Goal: Task Accomplishment & Management: Manage account settings

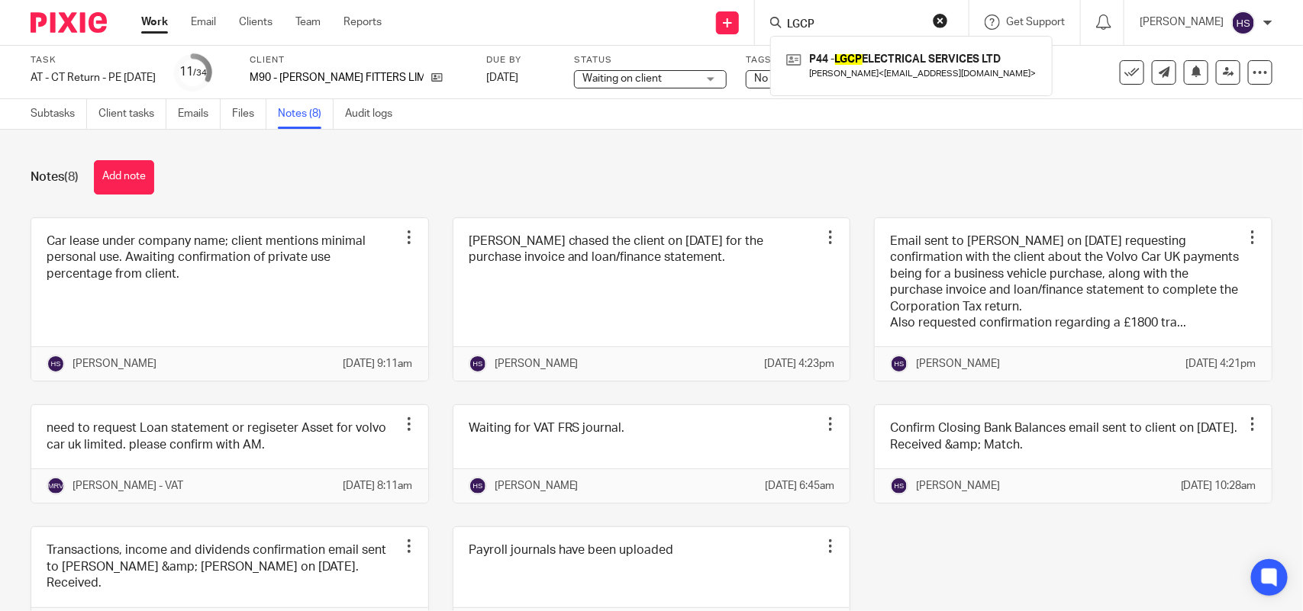
click at [744, 131] on div "Notes (8) Add note Car lease under company name; client mentions minimal person…" at bounding box center [651, 371] width 1303 height 482
type input "LGCP"
click at [948, 23] on button "reset" at bounding box center [940, 20] width 15 height 15
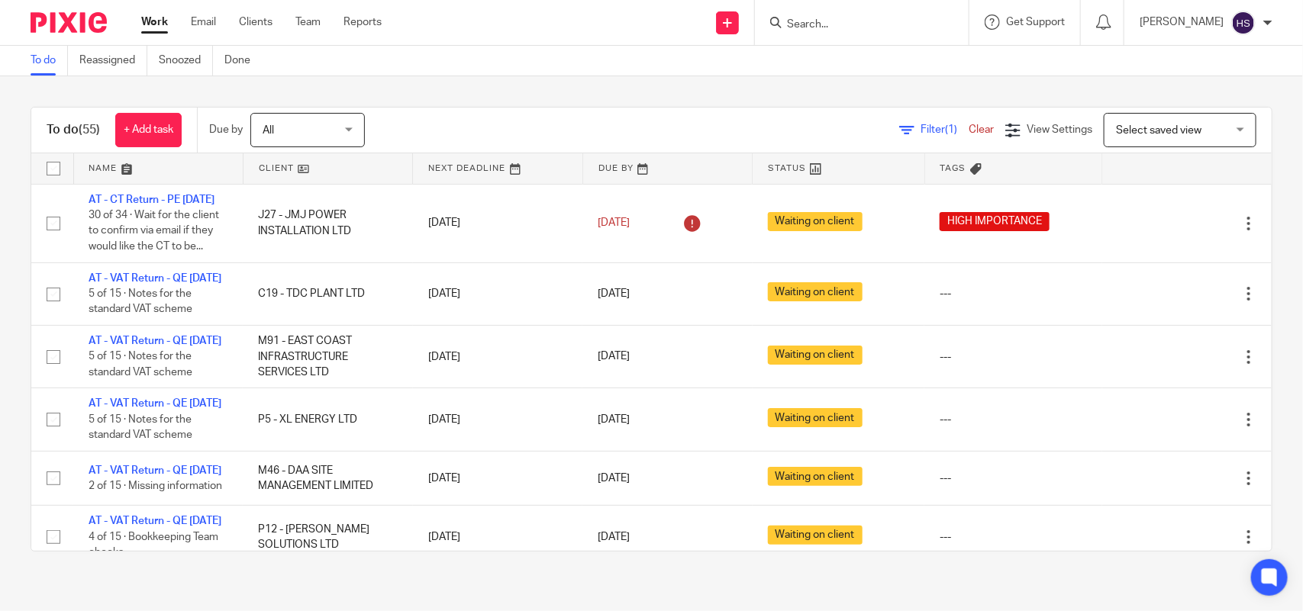
click at [632, 95] on div "To do (55) + Add task Due by All All Today Tomorrow This week Next week This mo…" at bounding box center [651, 329] width 1303 height 506
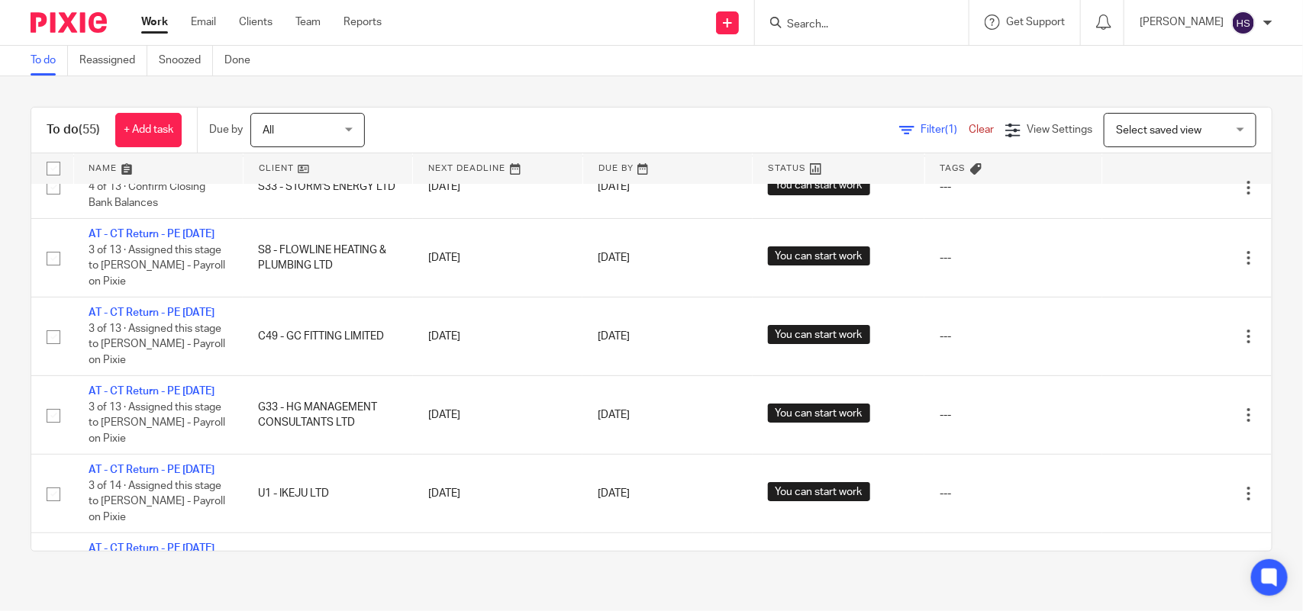
scroll to position [1210, 0]
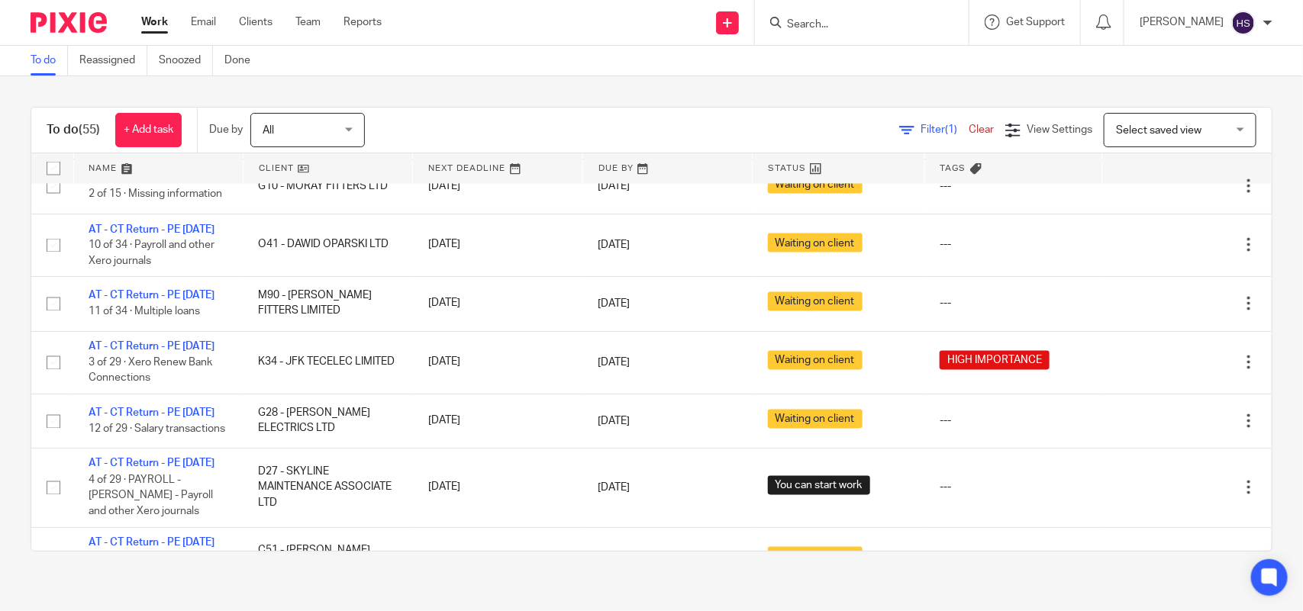
click at [147, 17] on link "Work" at bounding box center [154, 22] width 27 height 15
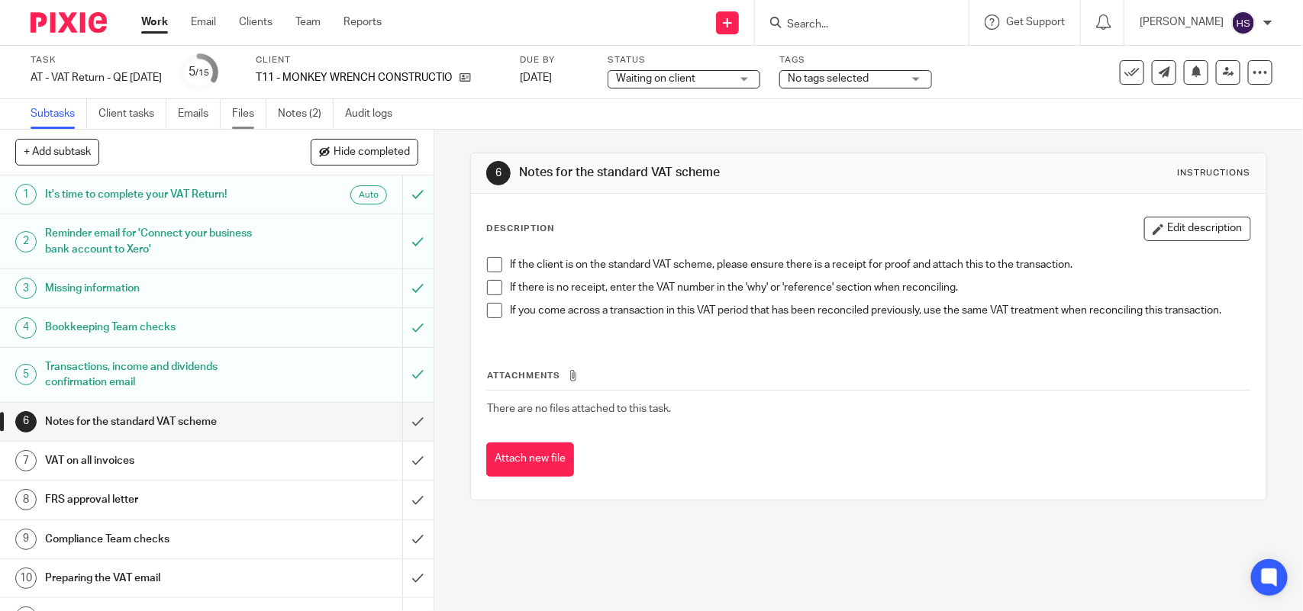
click at [240, 108] on link "Files" at bounding box center [249, 114] width 34 height 30
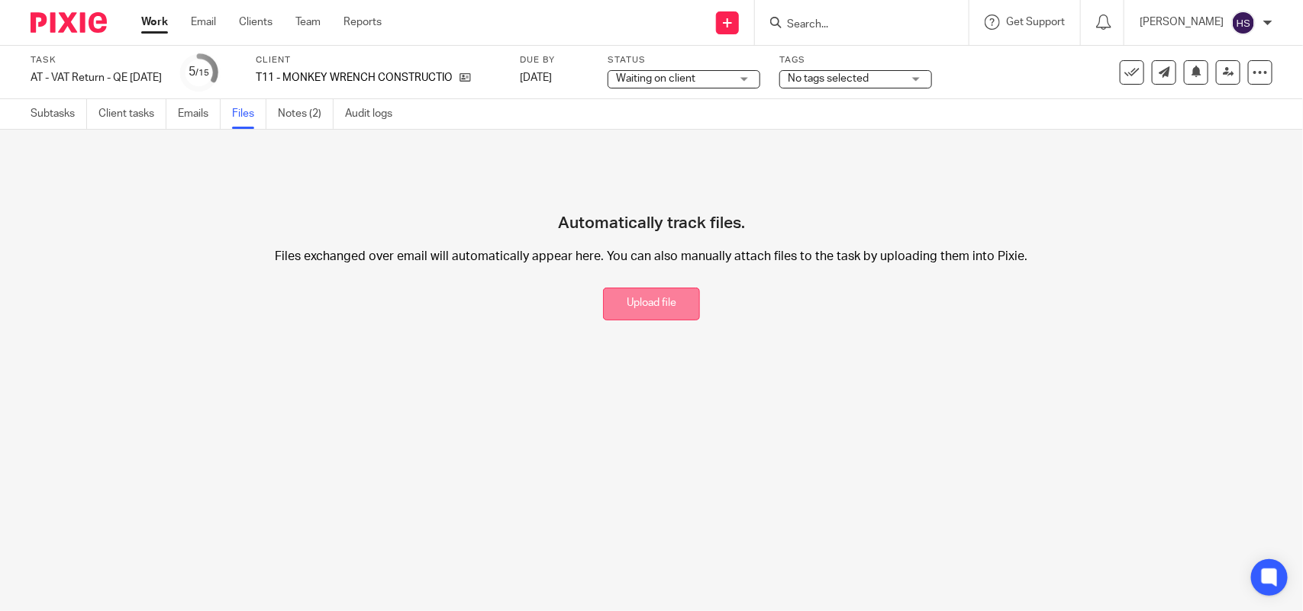
click at [616, 307] on button "Upload file" at bounding box center [651, 304] width 97 height 33
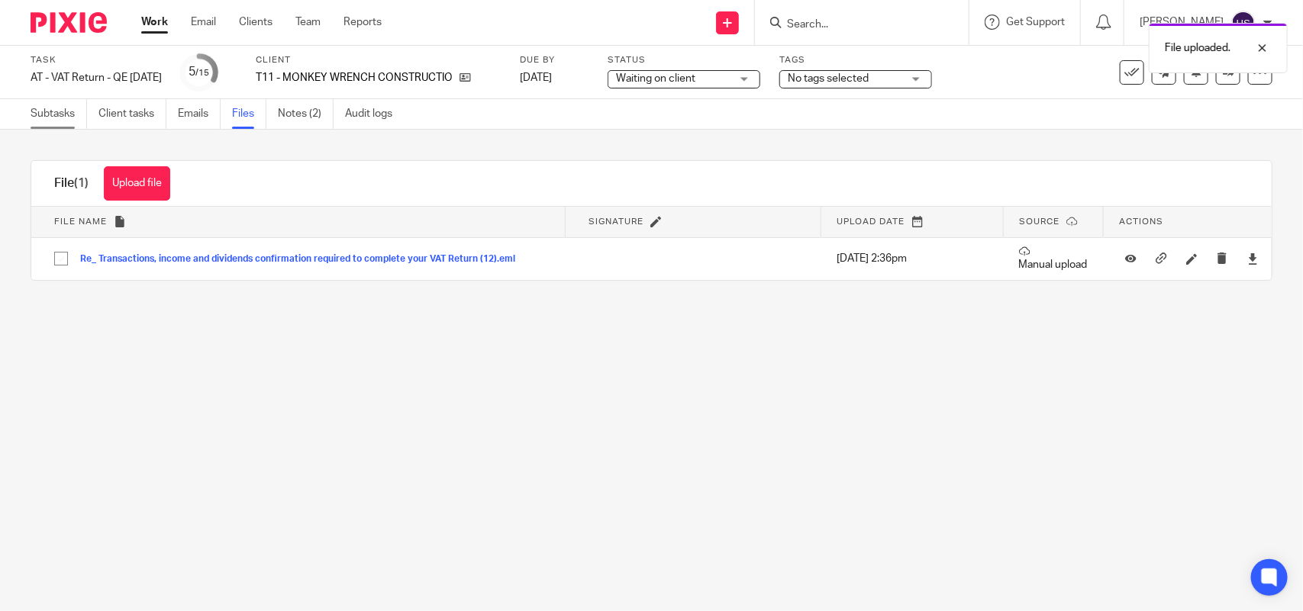
click at [55, 108] on link "Subtasks" at bounding box center [59, 114] width 56 height 30
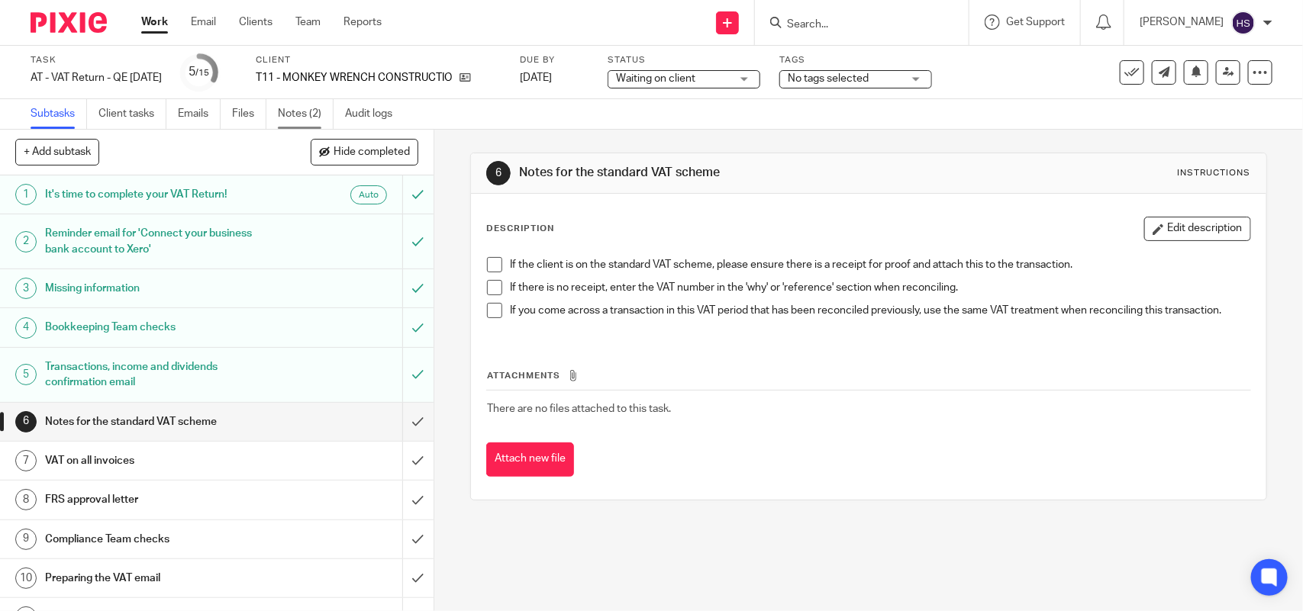
click at [324, 108] on link "Notes (2)" at bounding box center [306, 114] width 56 height 30
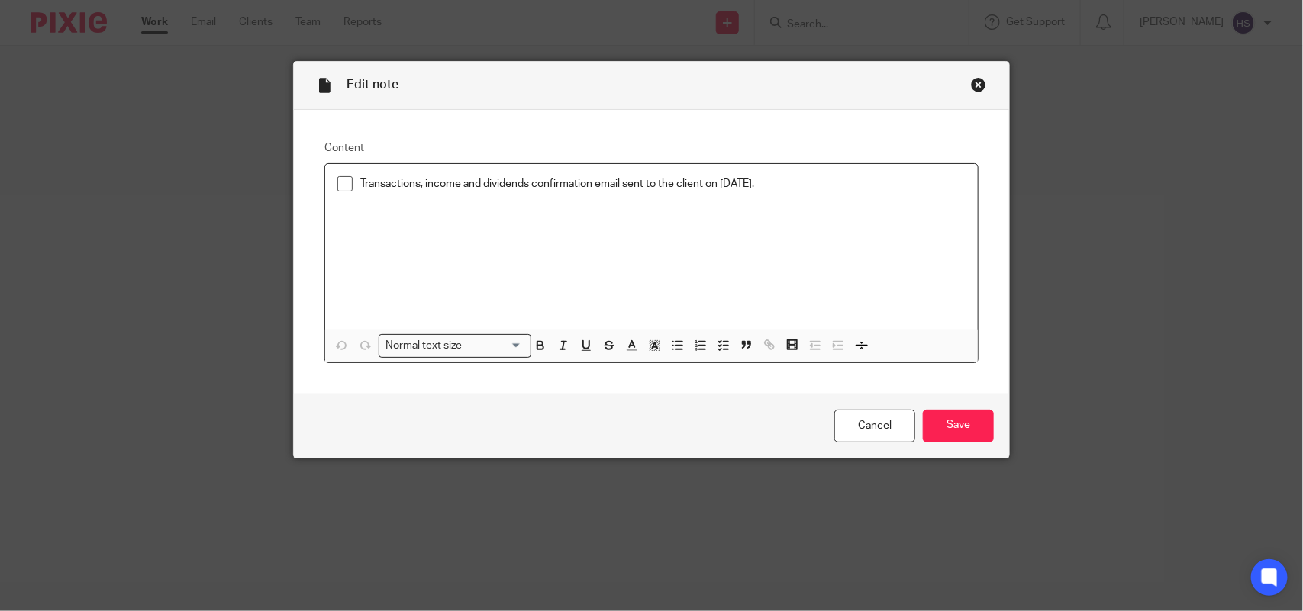
click at [337, 181] on span at bounding box center [344, 183] width 15 height 15
click at [959, 420] on input "Save" at bounding box center [958, 426] width 71 height 33
click at [805, 200] on div "Missing Remittances and/or invoices email sent to the client on [DATE]." at bounding box center [651, 247] width 653 height 166
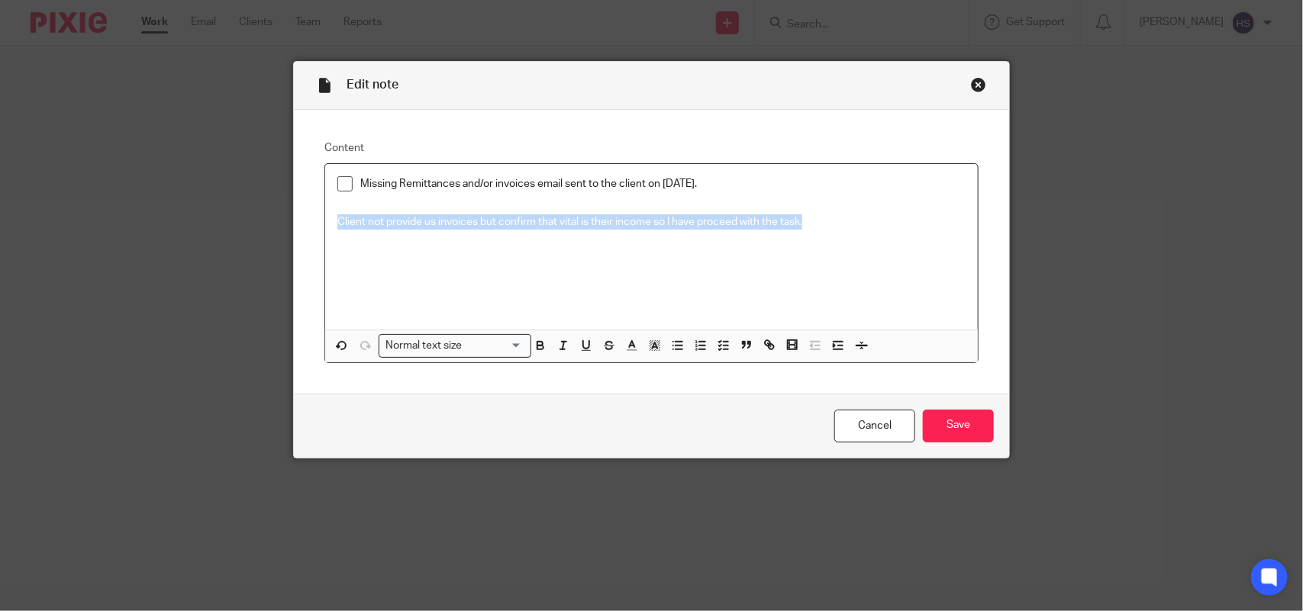
copy p "Client not provide us invoices but confirm that vital is their income so I have…"
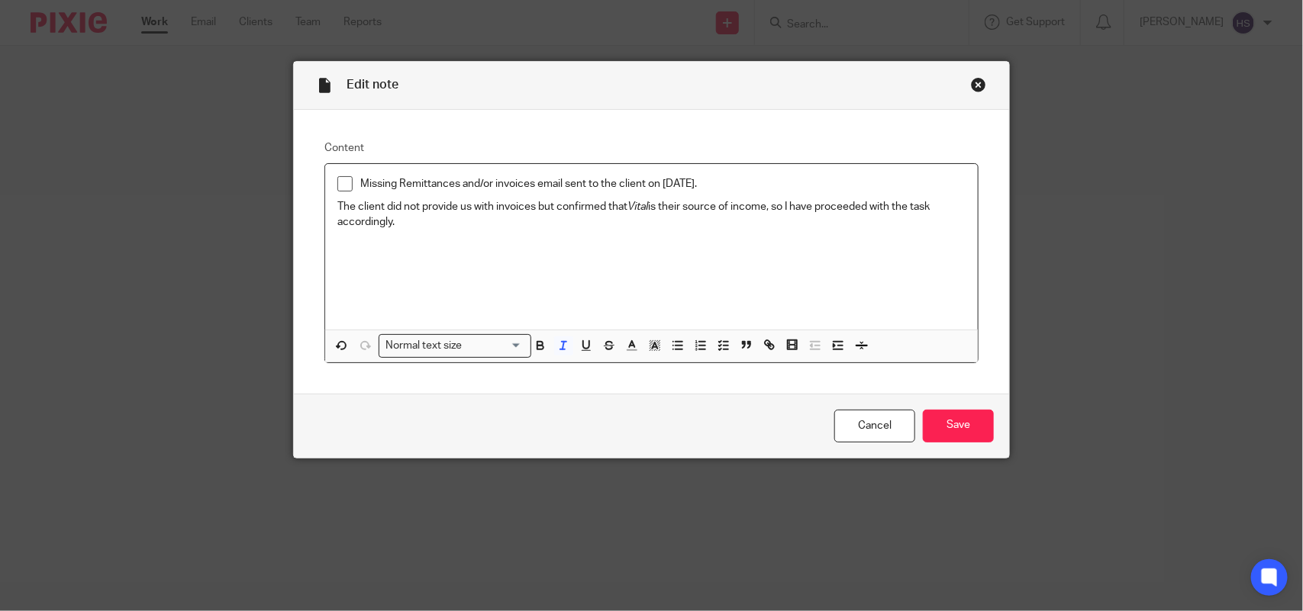
drag, startPoint x: 413, startPoint y: 237, endPoint x: 330, endPoint y: 208, distance: 87.8
click at [330, 208] on div "Missing Remittances and/or invoices email sent to the client on 05.09.2025. The…" at bounding box center [651, 247] width 653 height 166
click at [653, 344] on polyline "button" at bounding box center [655, 346] width 5 height 6
click at [714, 379] on ul "Compact color picker" at bounding box center [677, 383] width 185 height 46
click at [723, 379] on li "color:#009CE0" at bounding box center [728, 380] width 11 height 11
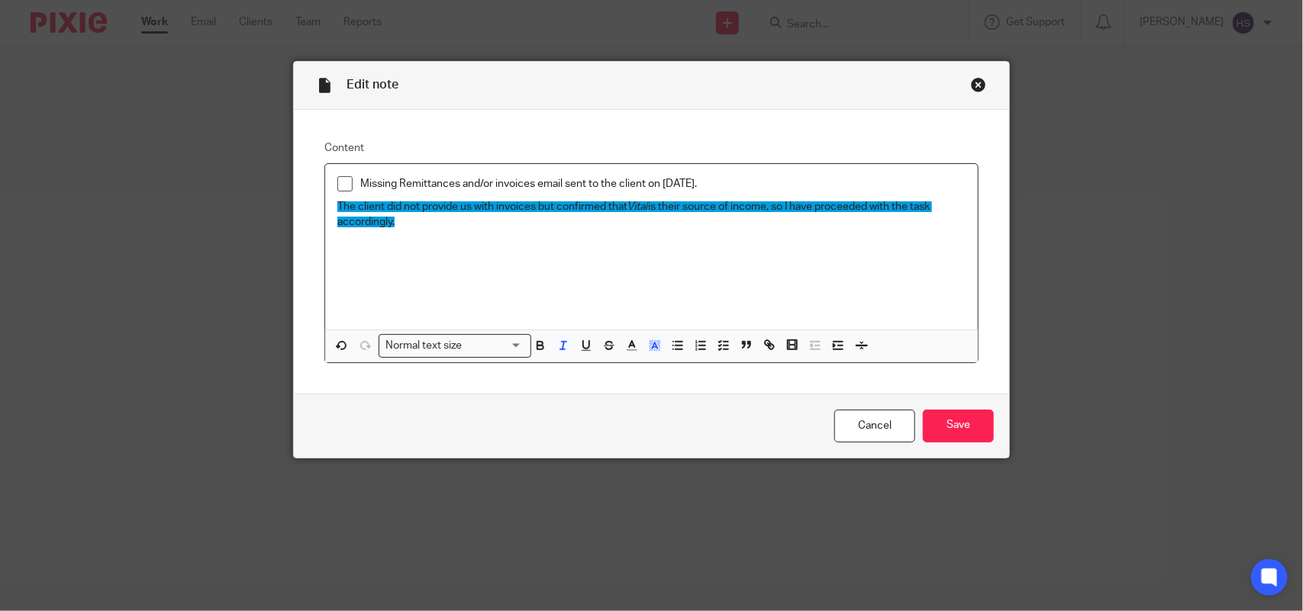
click at [566, 245] on div "Missing Remittances and/or invoices email sent to the client on 05.09.2025. The…" at bounding box center [651, 247] width 653 height 166
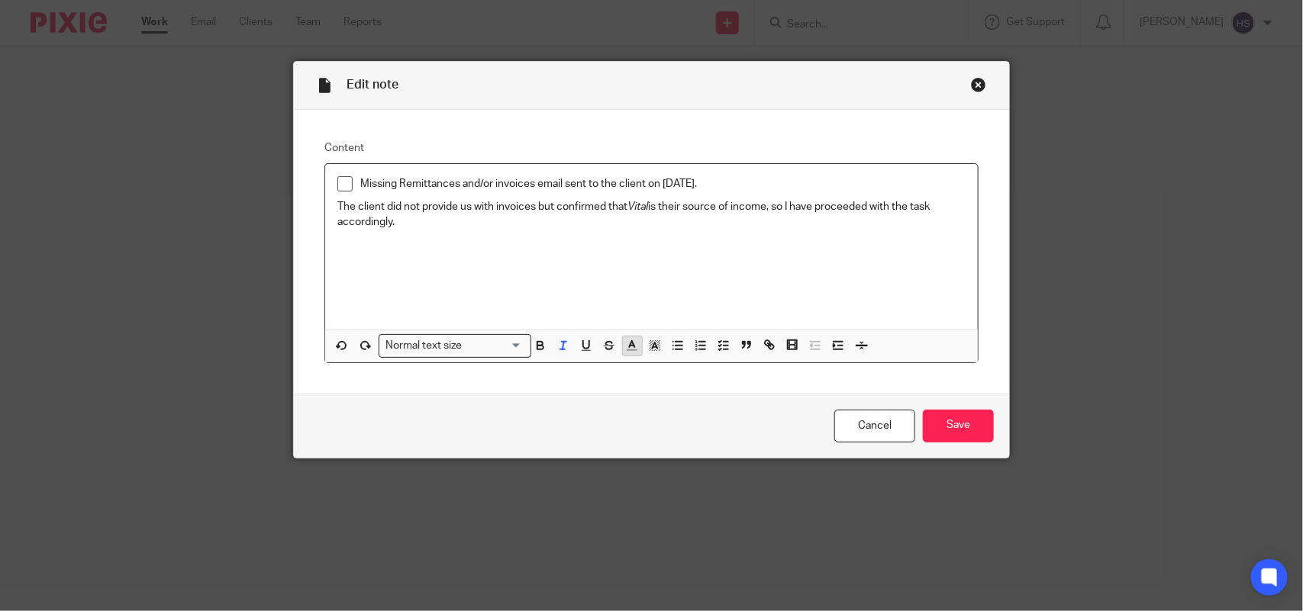
click at [632, 348] on icon "button" at bounding box center [632, 346] width 14 height 14
click at [723, 382] on li "color:#009CE0" at bounding box center [728, 380] width 11 height 11
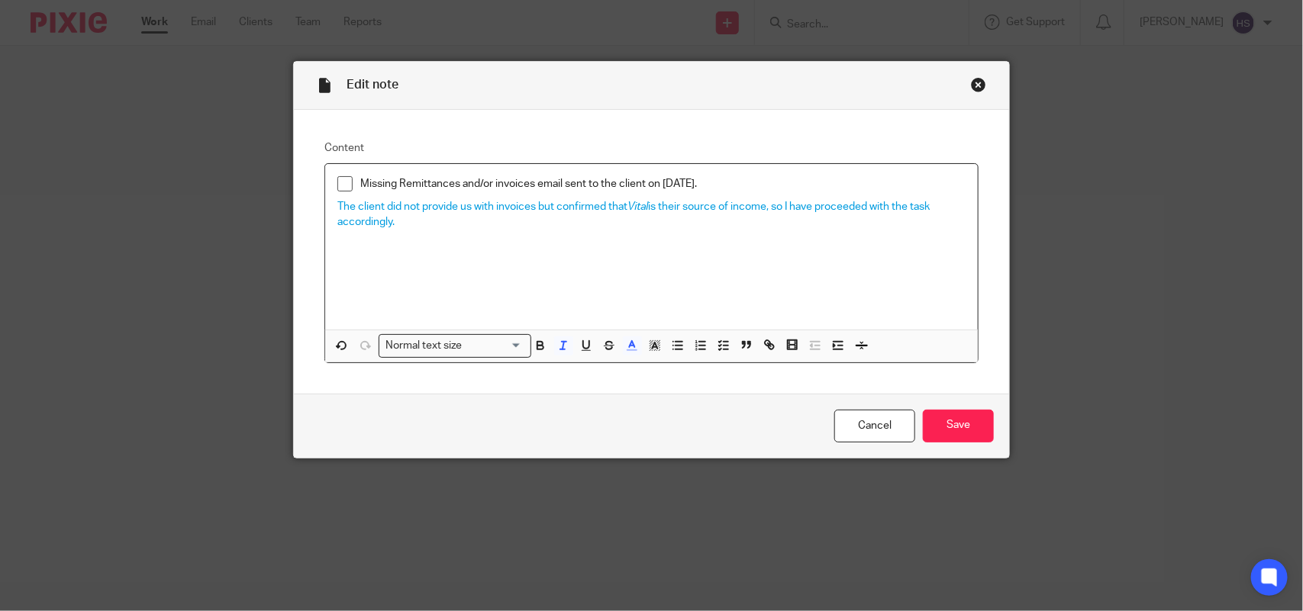
click at [641, 269] on div "Missing Remittances and/or invoices email sent to the client on 05.09.2025. The…" at bounding box center [651, 247] width 653 height 166
click at [932, 426] on input "Save" at bounding box center [958, 426] width 71 height 33
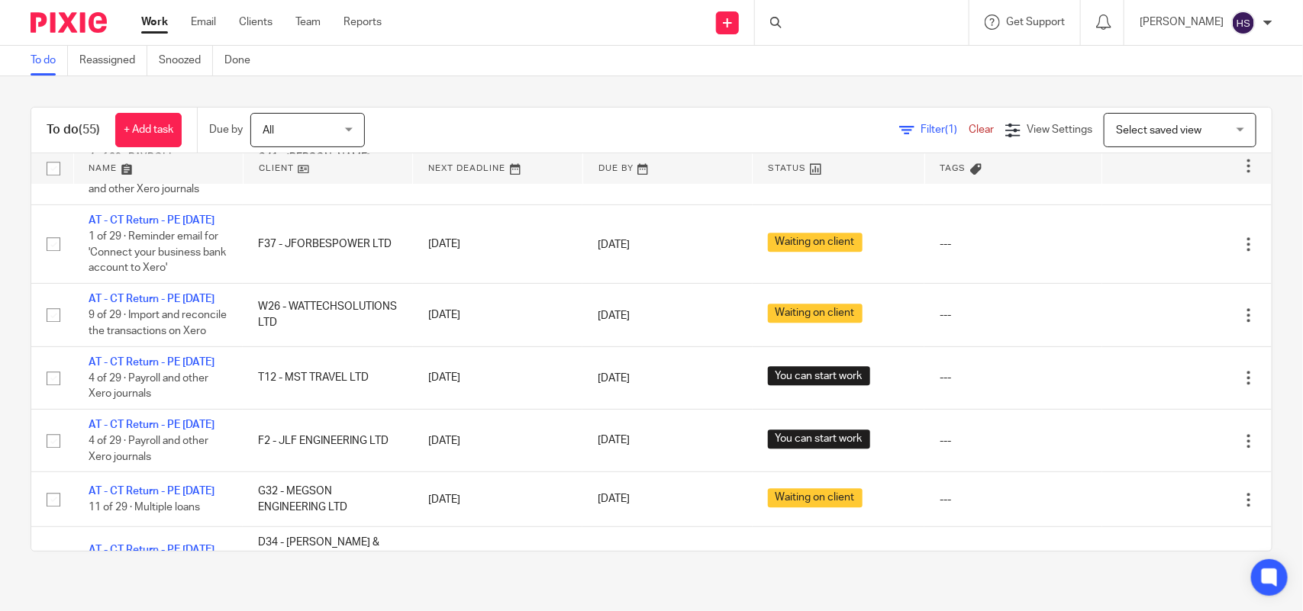
scroll to position [817, 0]
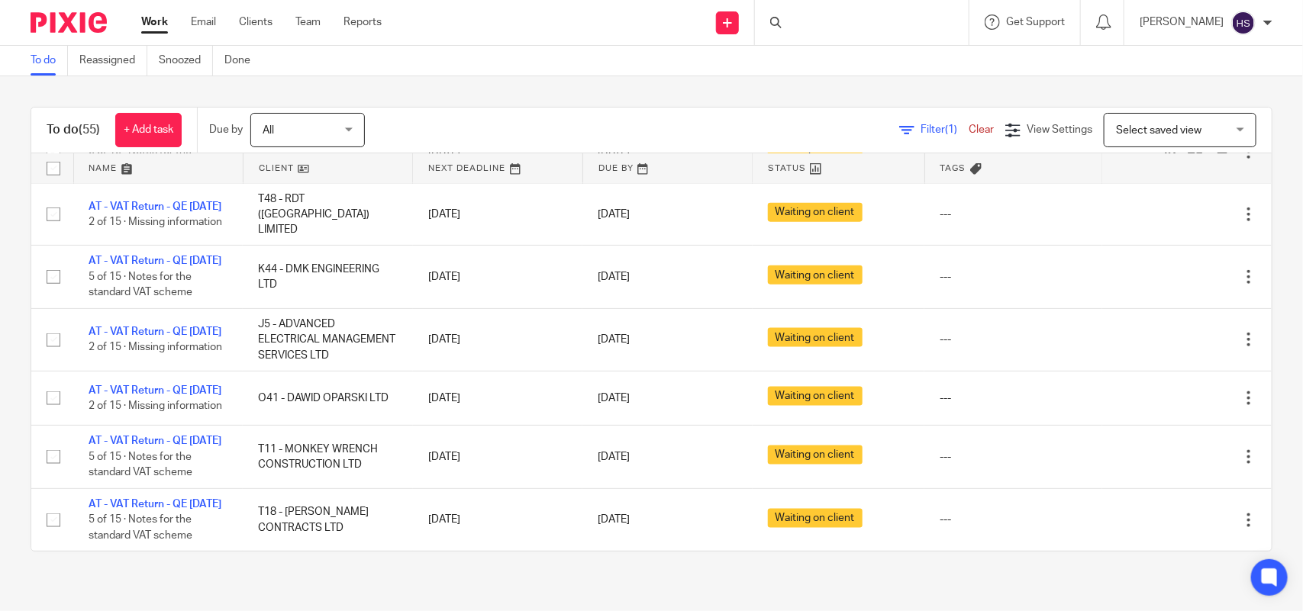
click at [163, 141] on link "AT - VAT Return - QE 31-08-2025" at bounding box center [155, 136] width 133 height 11
click at [730, 85] on div "To do (55) + Add task Due by All All Today Tomorrow This week Next week This mo…" at bounding box center [651, 329] width 1303 height 506
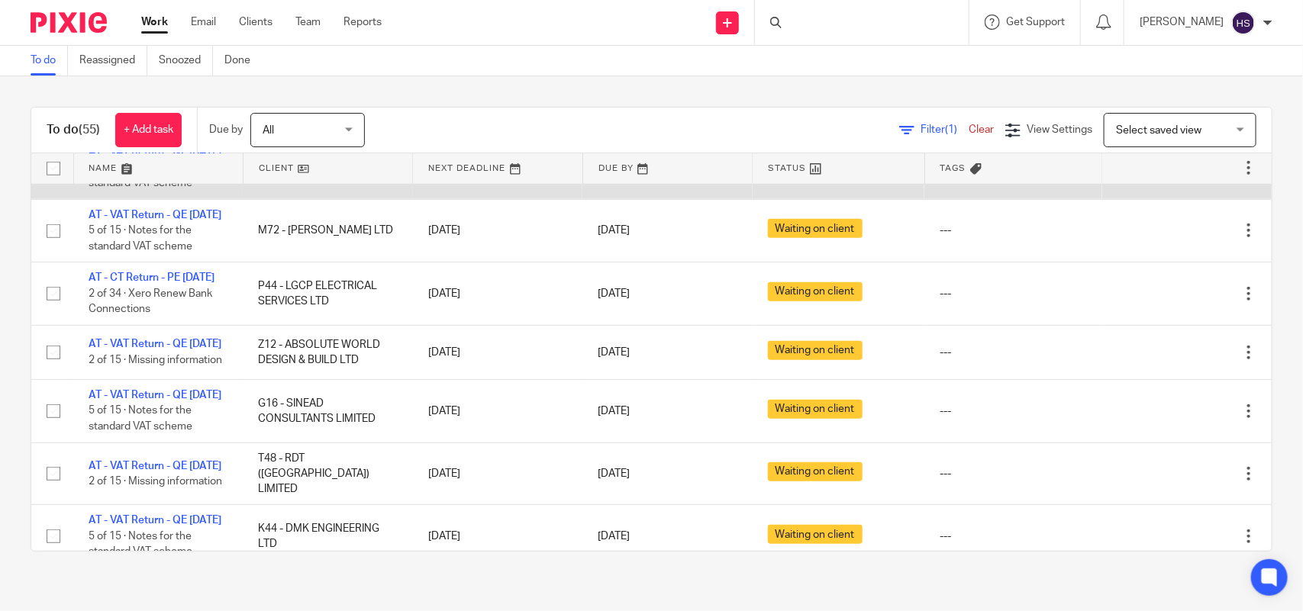
scroll to position [372, 0]
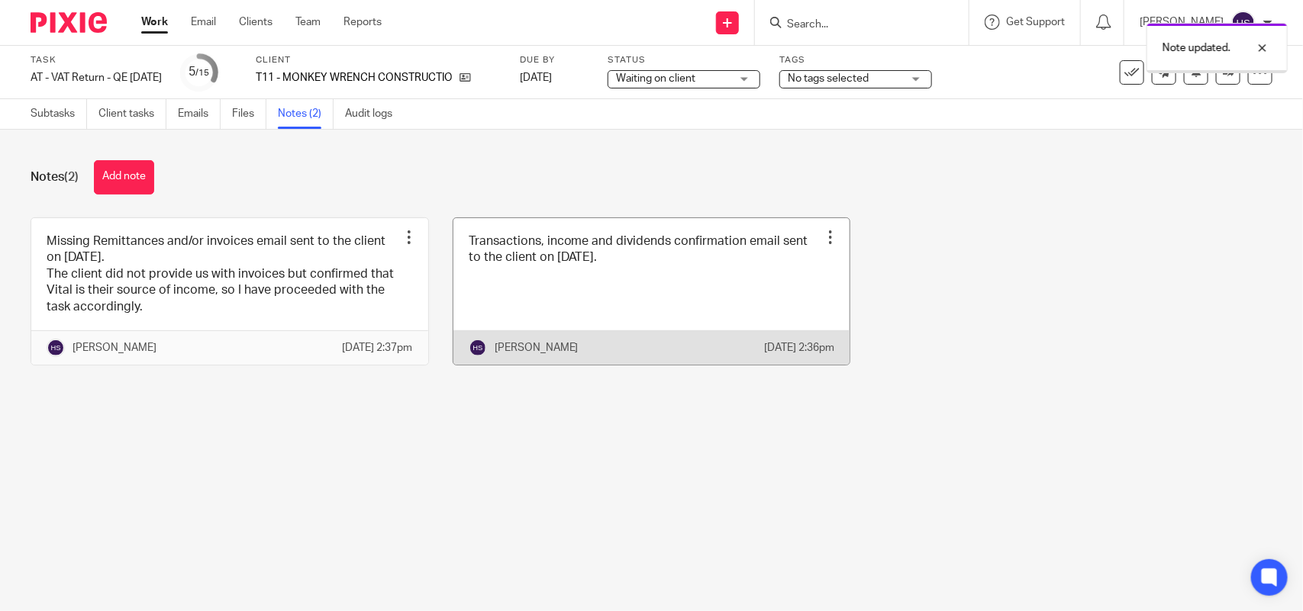
click at [566, 290] on link at bounding box center [651, 291] width 397 height 147
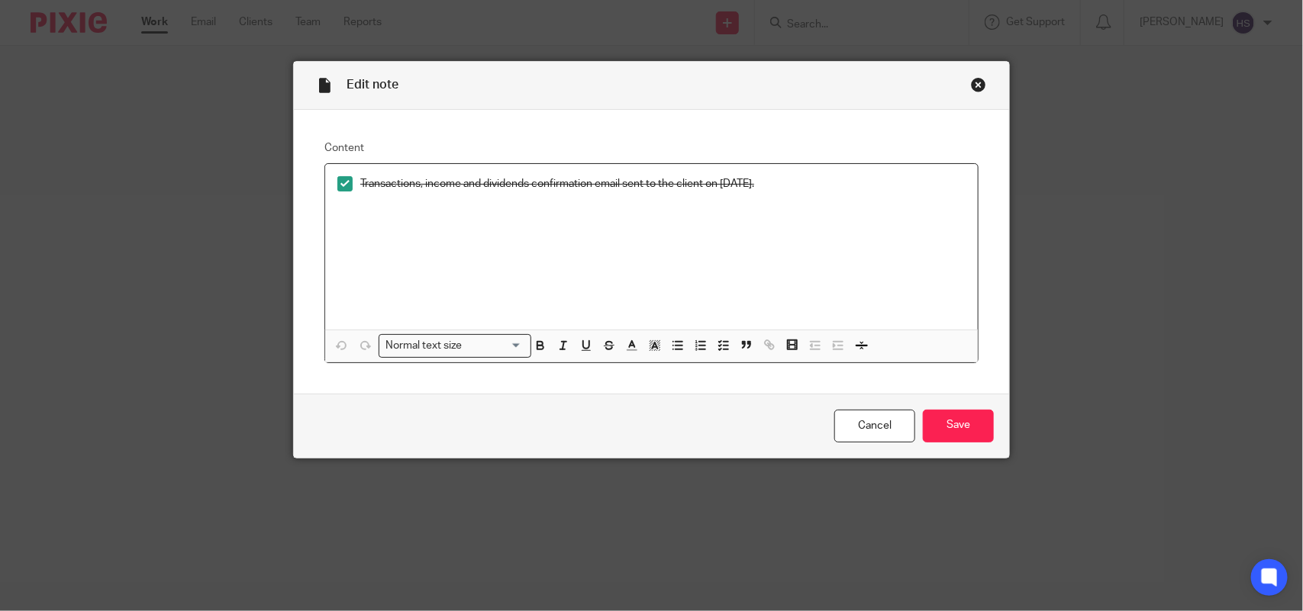
click at [971, 88] on div "Close this dialog window" at bounding box center [978, 84] width 15 height 15
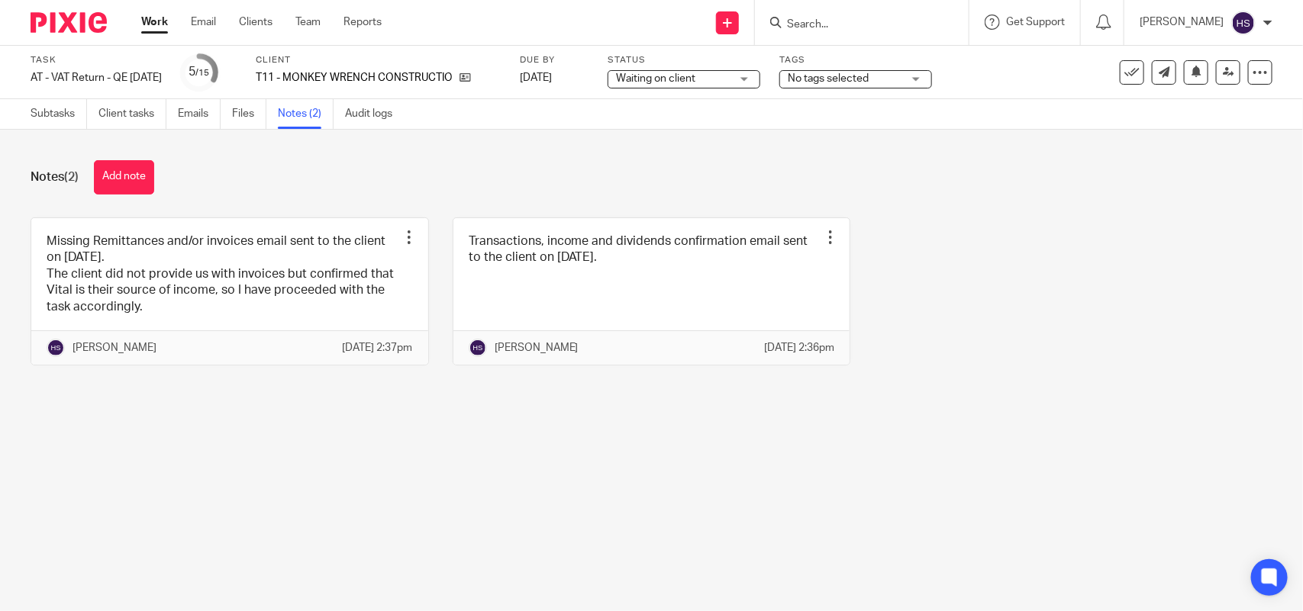
click at [643, 82] on span "Waiting on client" at bounding box center [673, 79] width 114 height 16
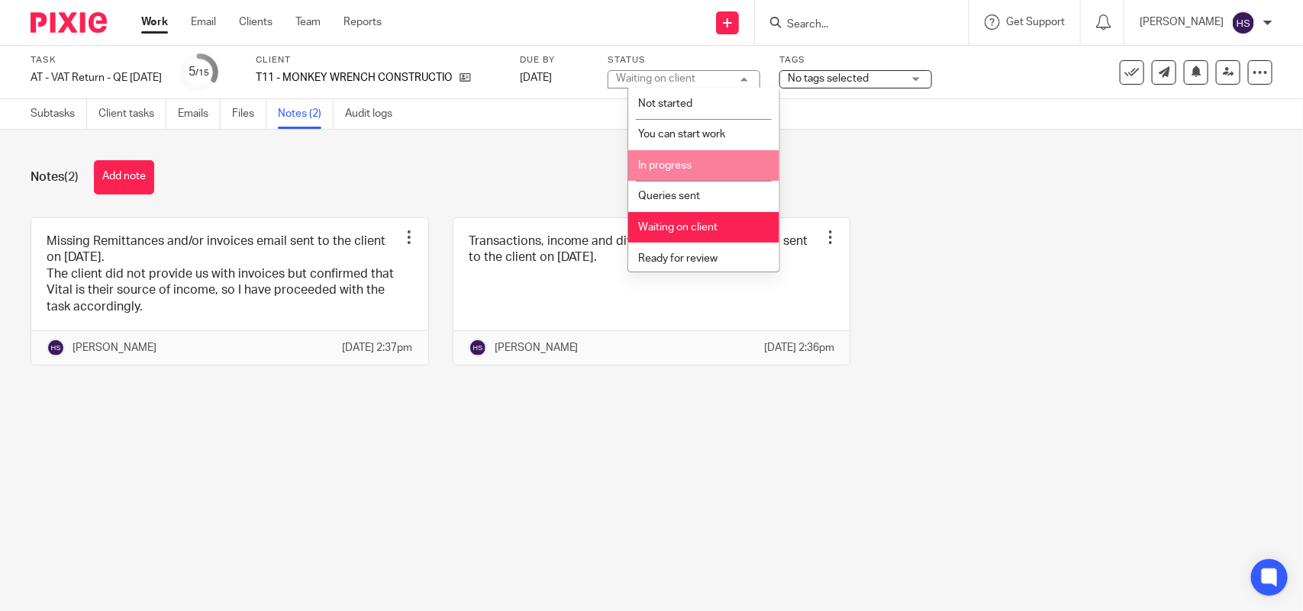
click at [669, 162] on span "In progress" at bounding box center [664, 165] width 53 height 11
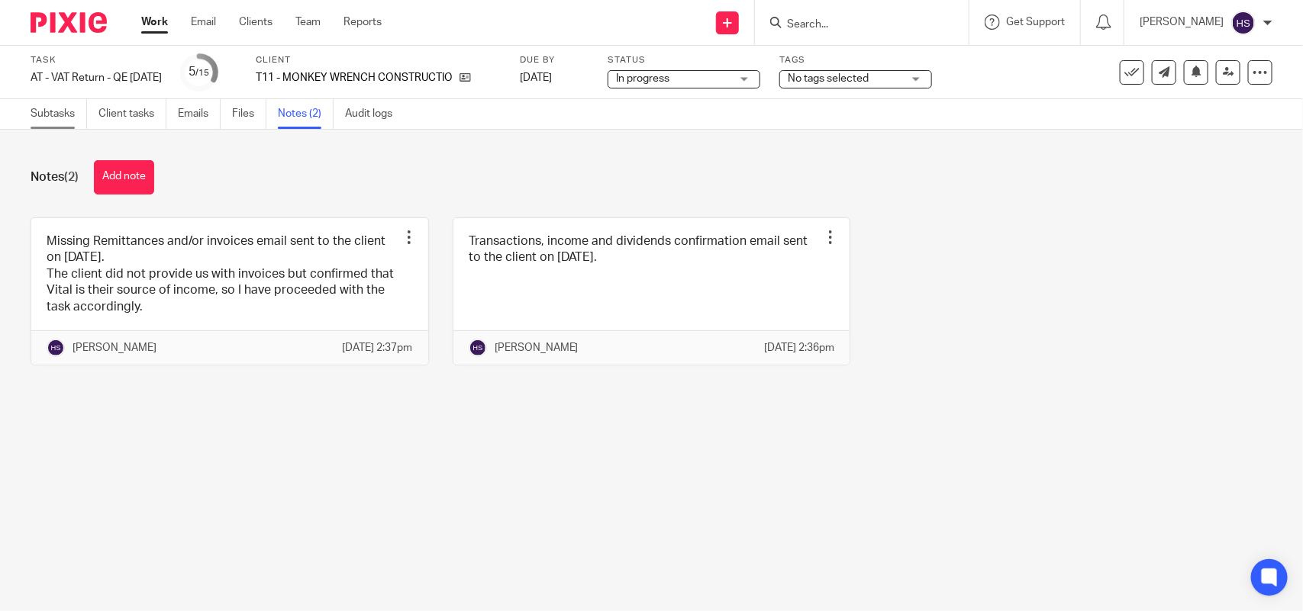
click at [31, 119] on link "Subtasks" at bounding box center [59, 114] width 56 height 30
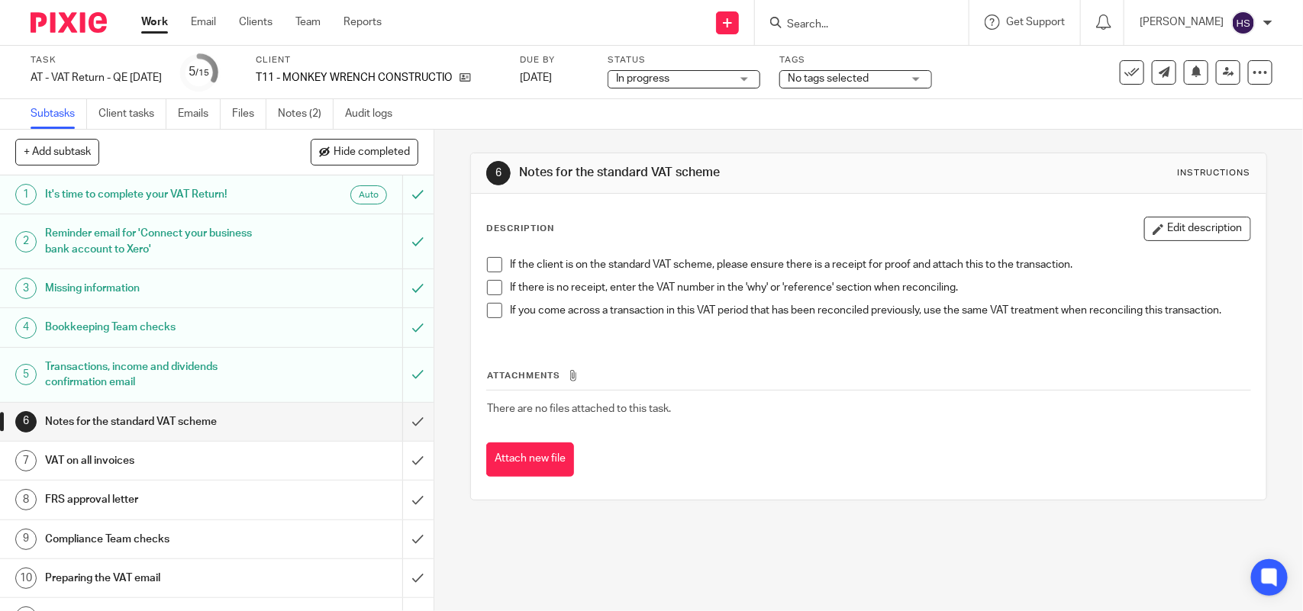
click at [492, 267] on span at bounding box center [494, 264] width 15 height 15
click at [492, 295] on span at bounding box center [494, 287] width 15 height 15
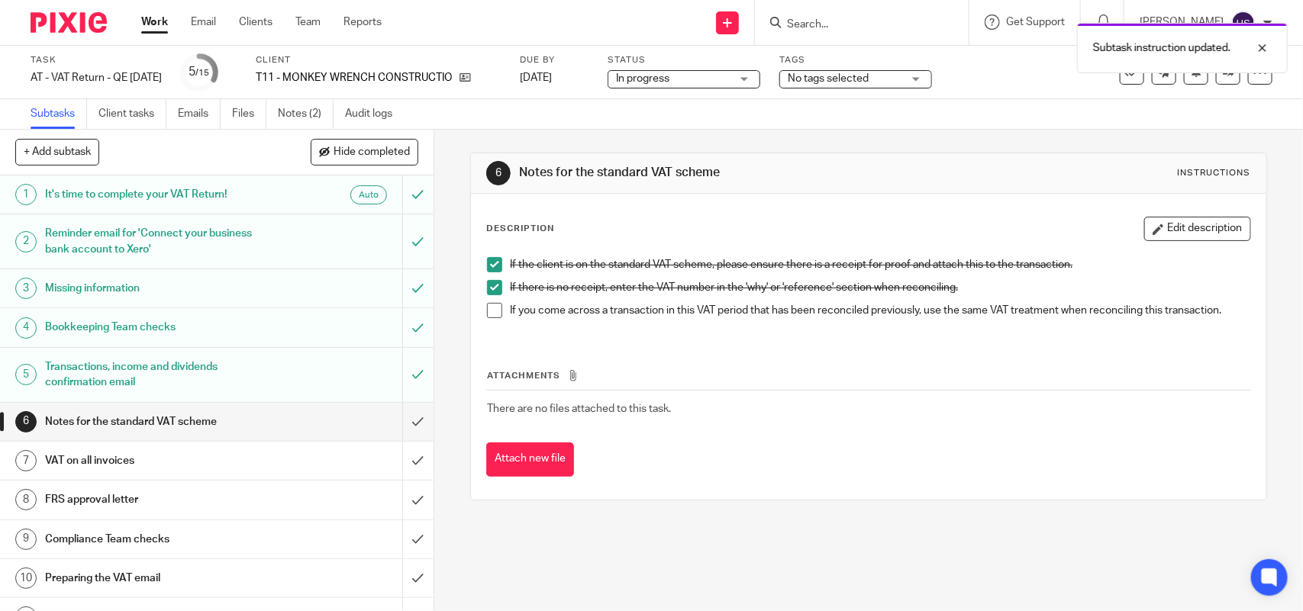
click at [488, 305] on span at bounding box center [494, 310] width 15 height 15
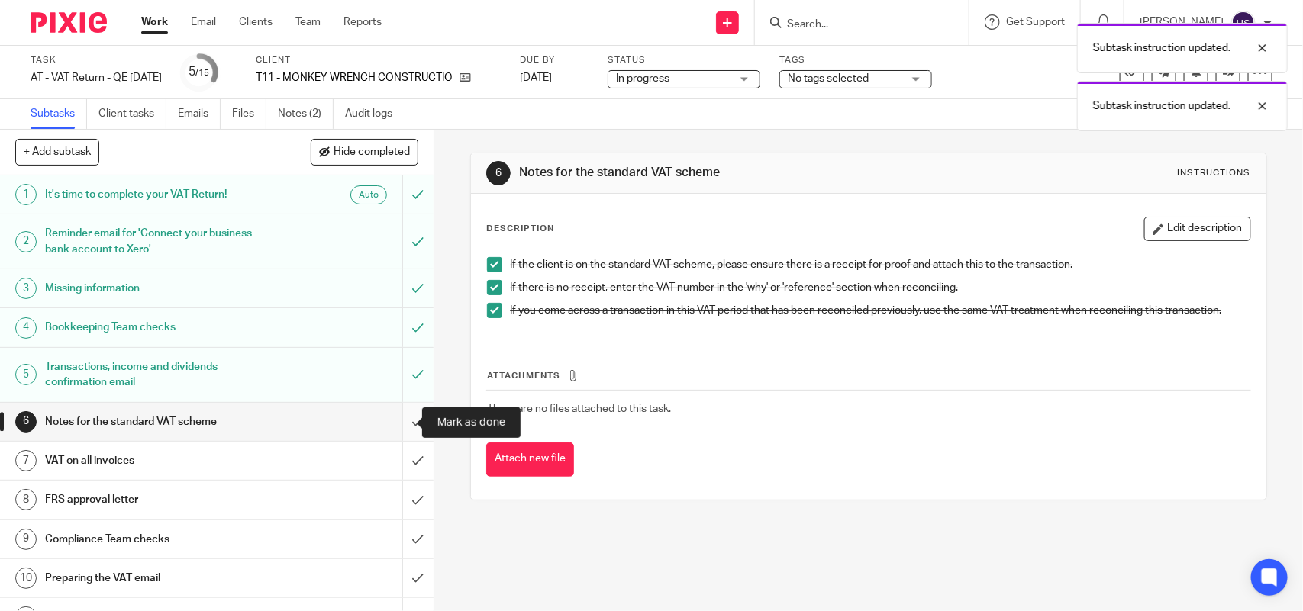
click at [401, 424] on input "submit" at bounding box center [216, 422] width 433 height 38
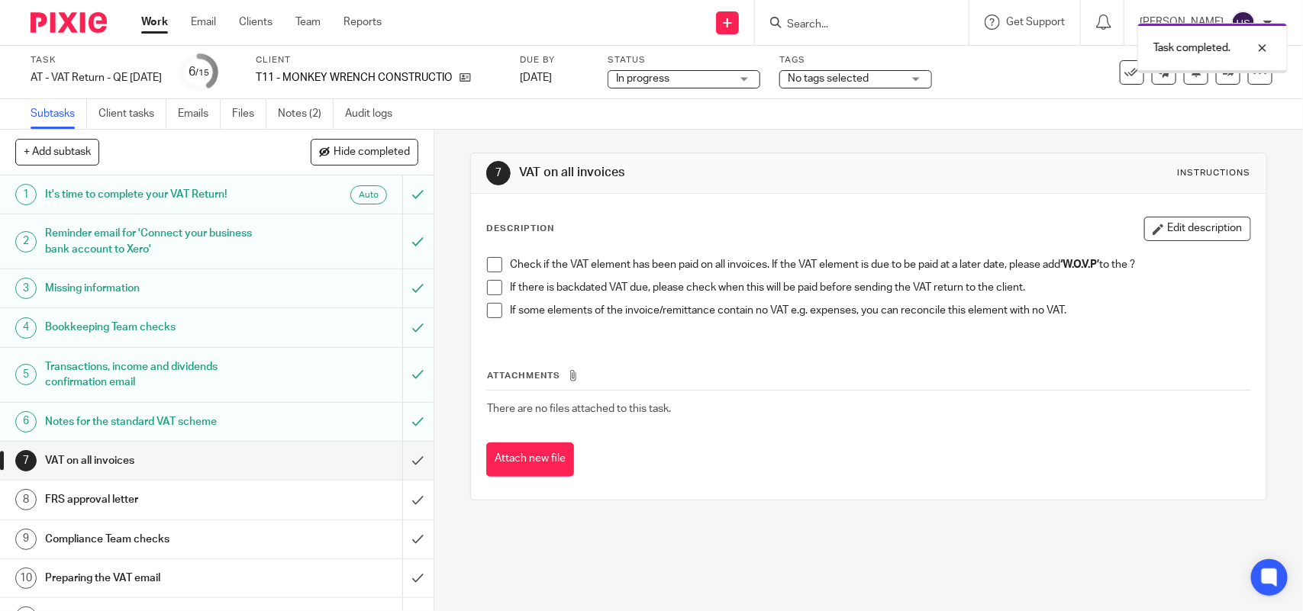
click at [492, 265] on span at bounding box center [494, 264] width 15 height 15
click at [495, 290] on span at bounding box center [494, 287] width 15 height 15
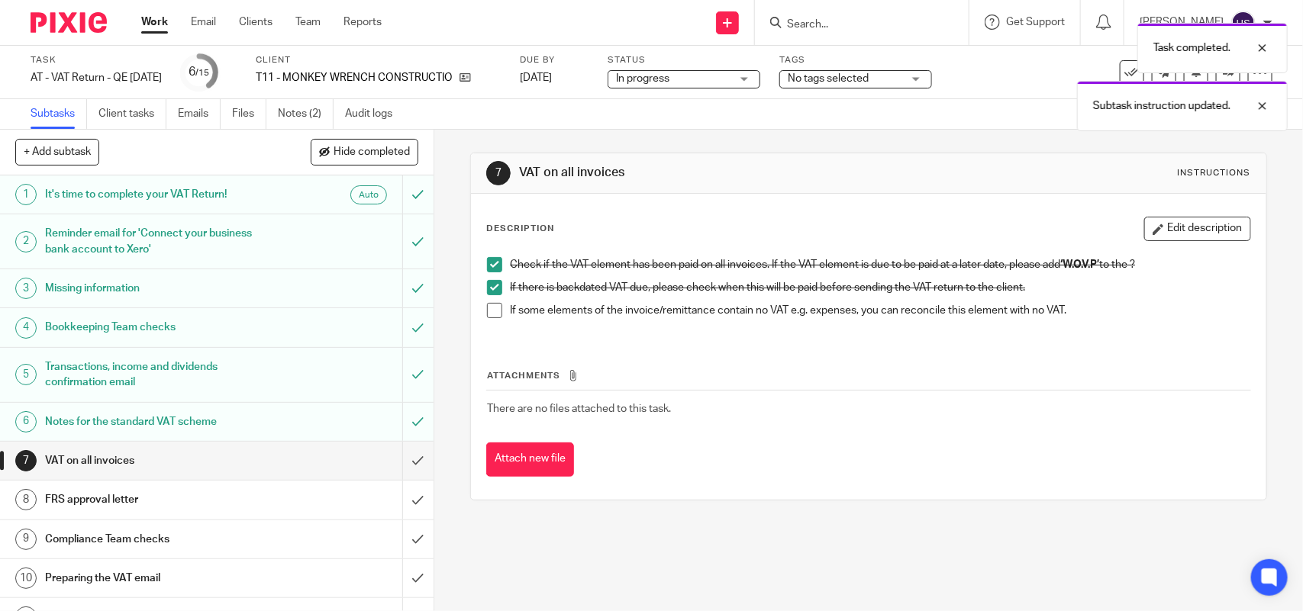
click at [492, 307] on span at bounding box center [494, 310] width 15 height 15
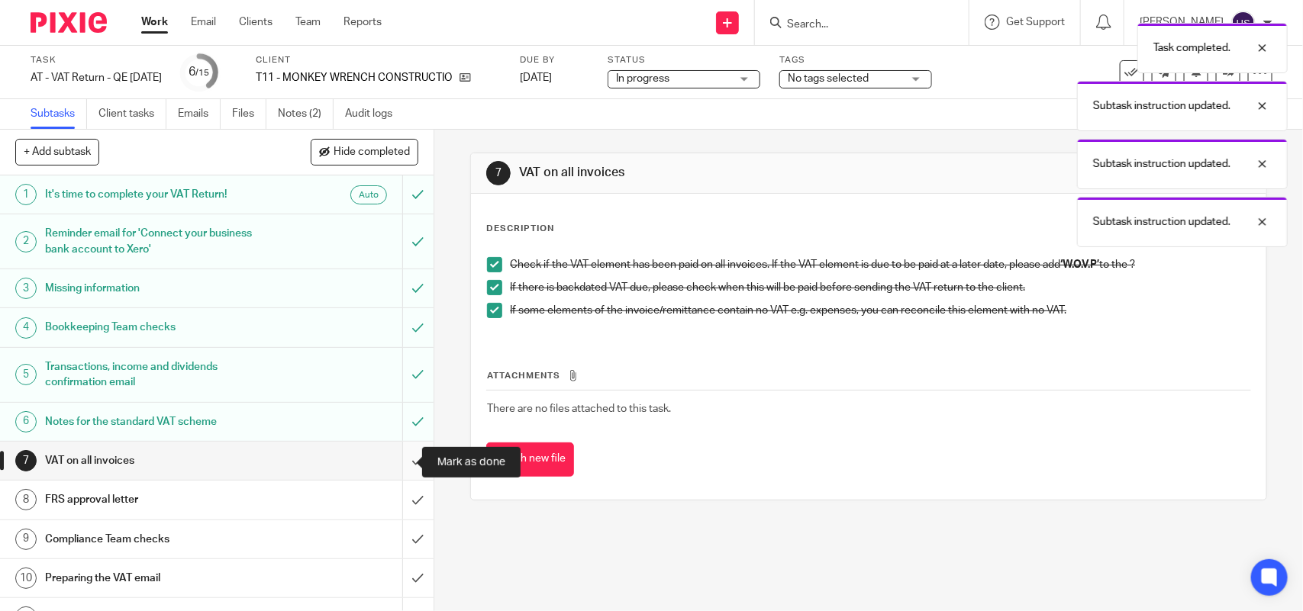
click at [408, 458] on input "submit" at bounding box center [216, 461] width 433 height 38
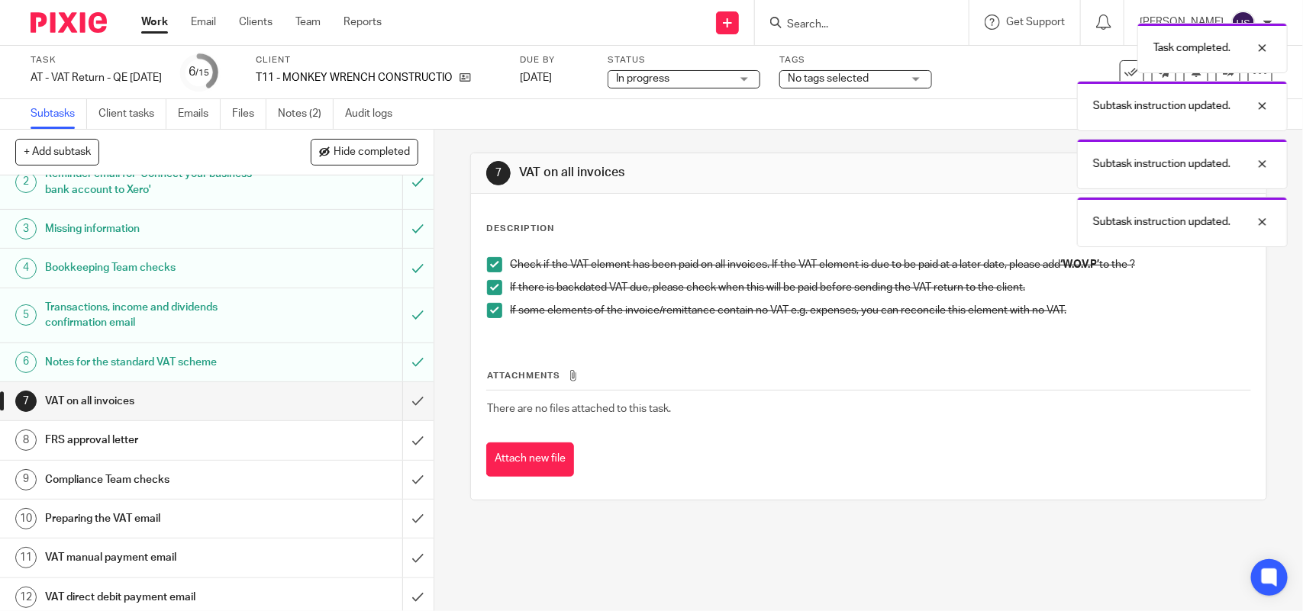
scroll to position [63, 0]
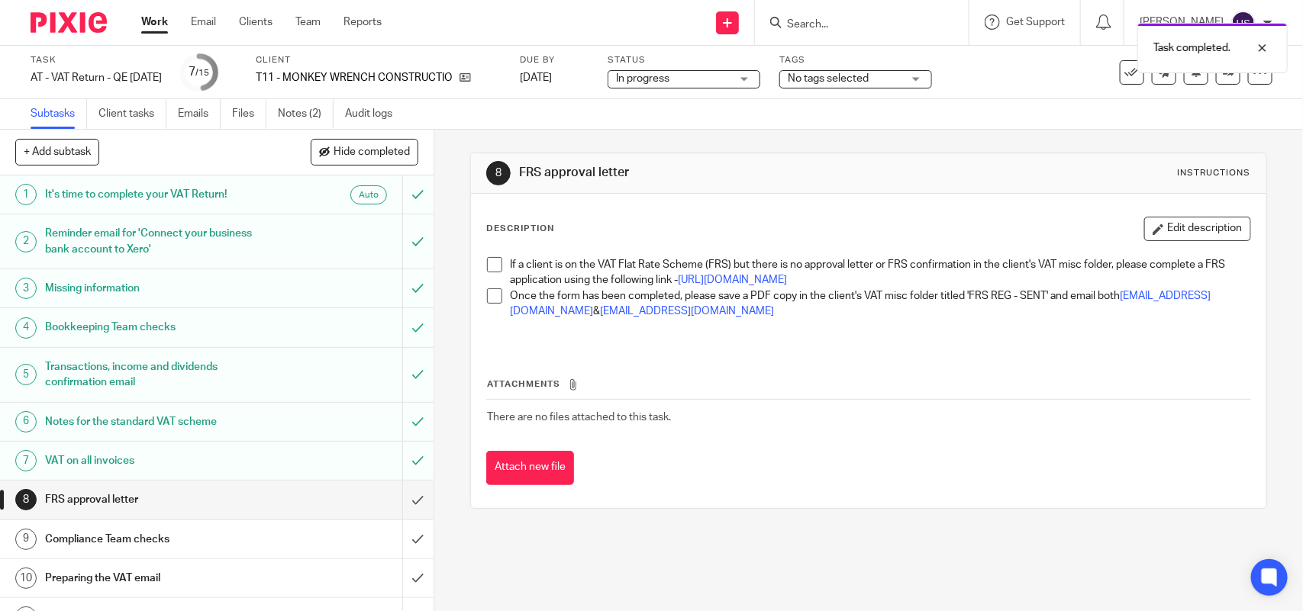
click at [488, 264] on span at bounding box center [494, 264] width 15 height 15
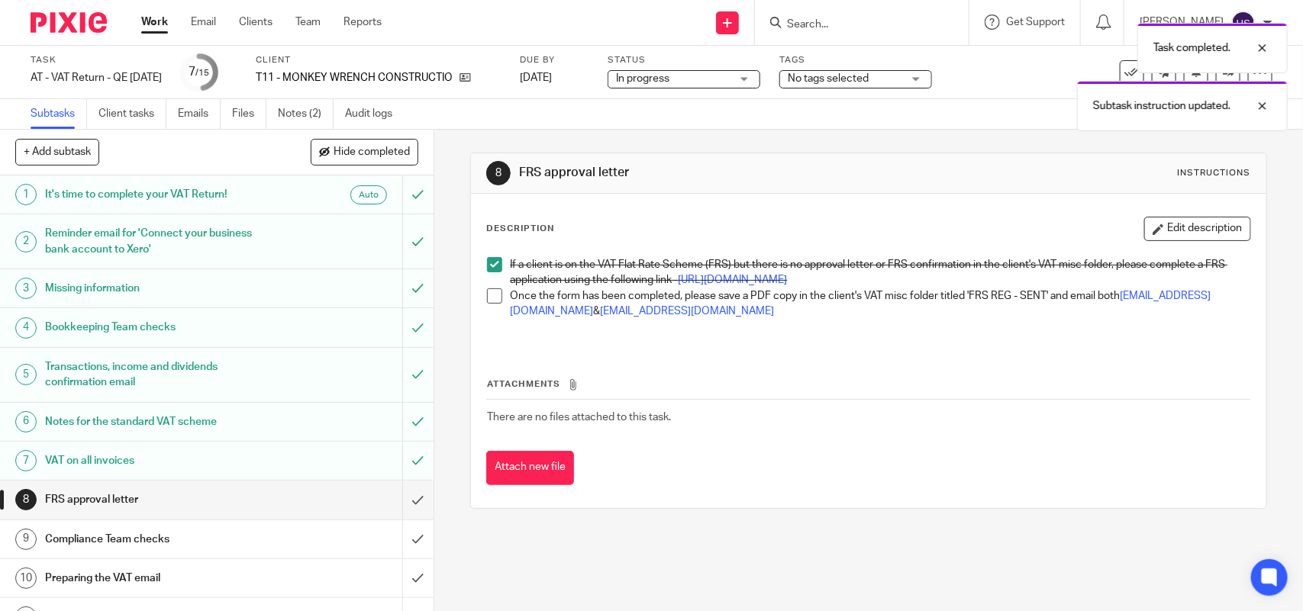
click at [498, 320] on li "Once the form has been completed, please save a PDF copy in the client's VAT mi…" at bounding box center [868, 303] width 762 height 31
click at [493, 304] on span at bounding box center [494, 295] width 15 height 15
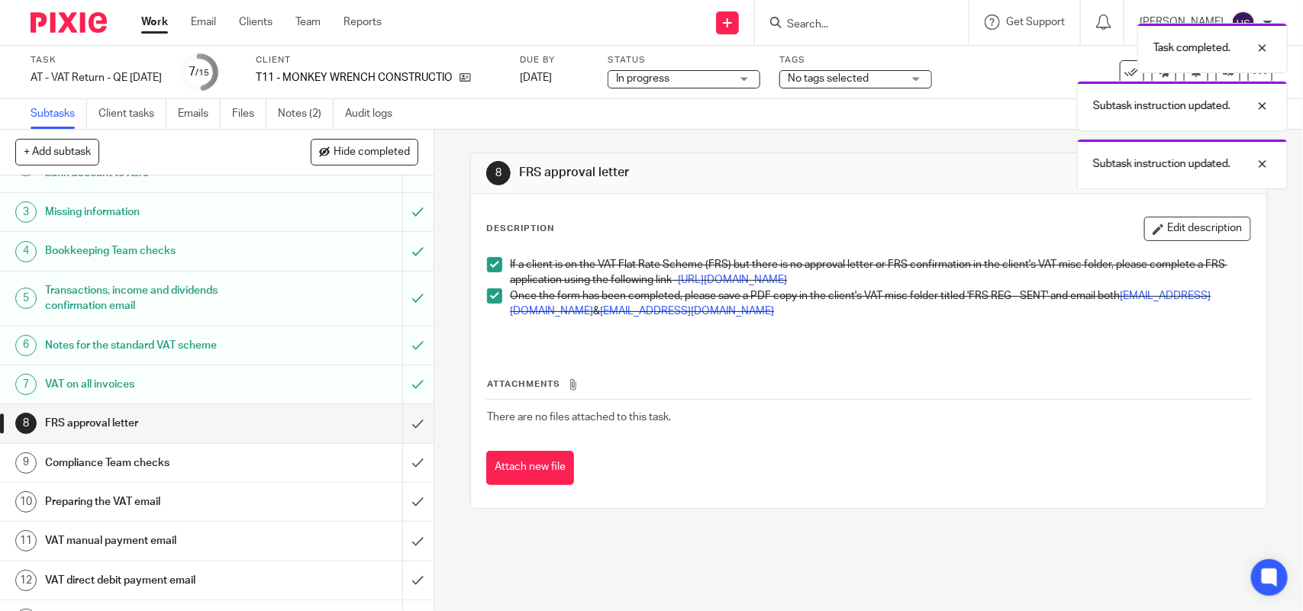
scroll to position [95, 0]
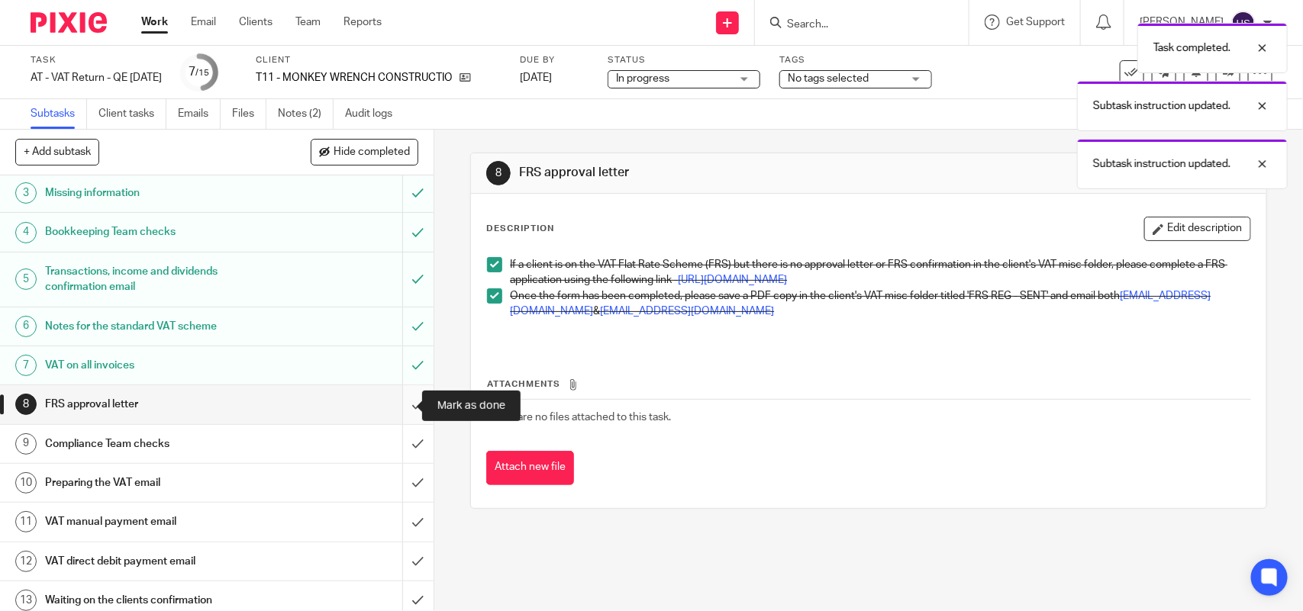
click at [401, 410] on input "submit" at bounding box center [216, 404] width 433 height 38
click at [661, 80] on div "Task completed. Subtask instruction updated. Subtask instruction updated." at bounding box center [970, 102] width 636 height 174
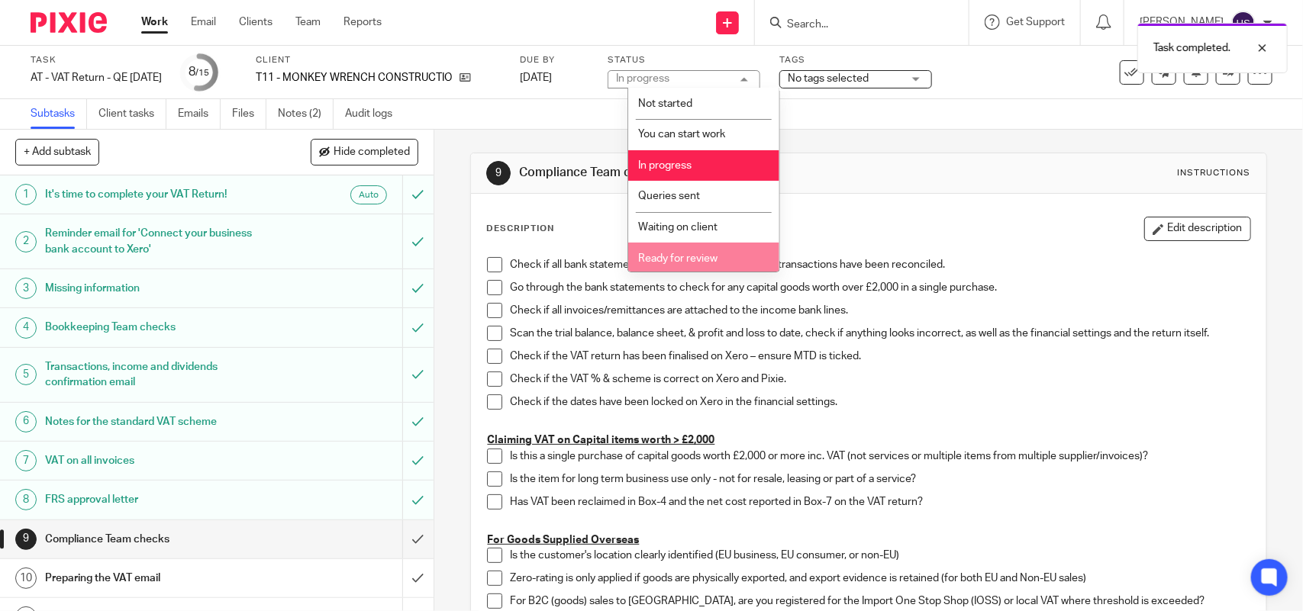
click at [684, 250] on li "Ready for review" at bounding box center [703, 258] width 151 height 31
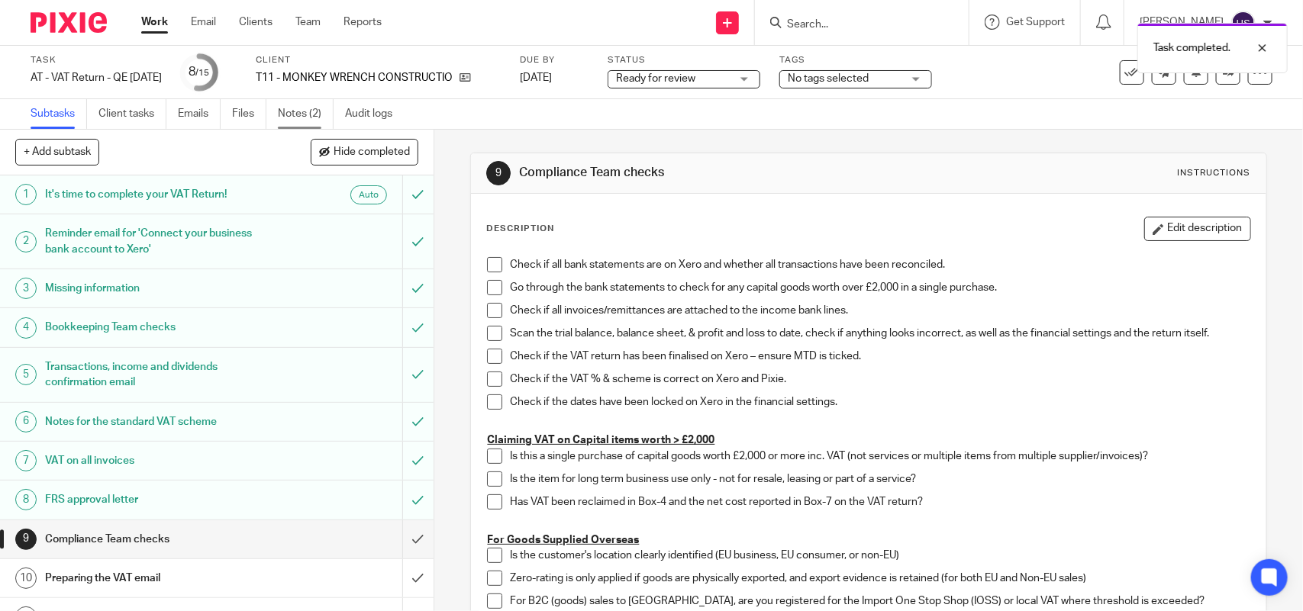
click at [309, 115] on link "Notes (2)" at bounding box center [306, 114] width 56 height 30
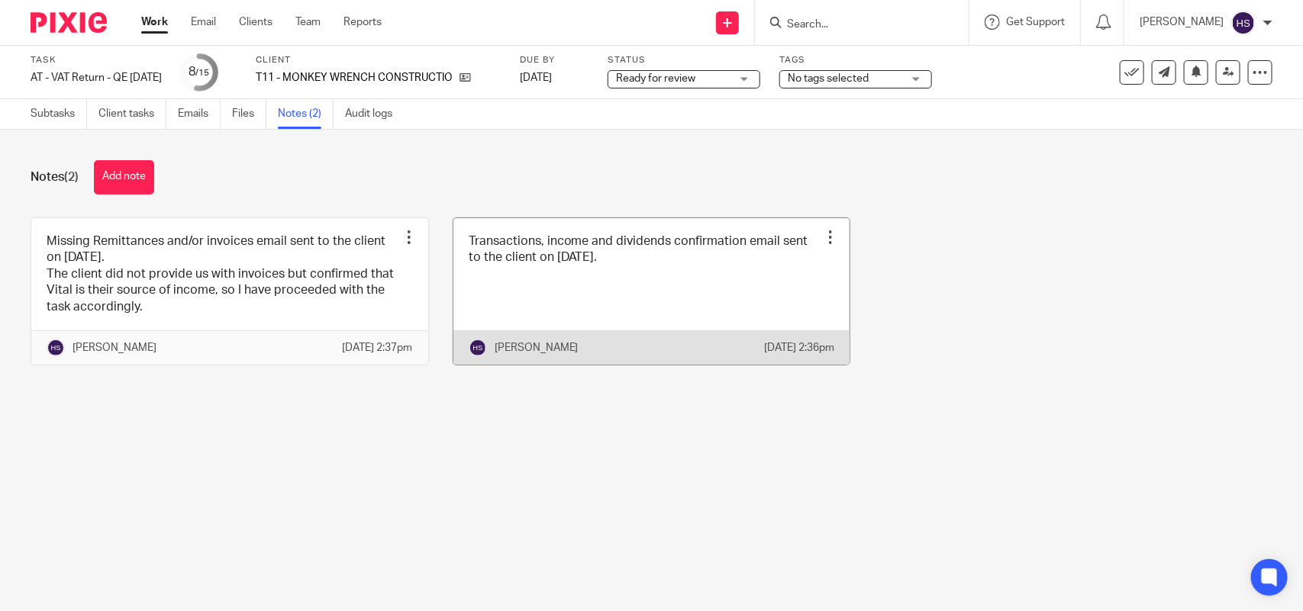
click at [717, 283] on link at bounding box center [651, 291] width 397 height 147
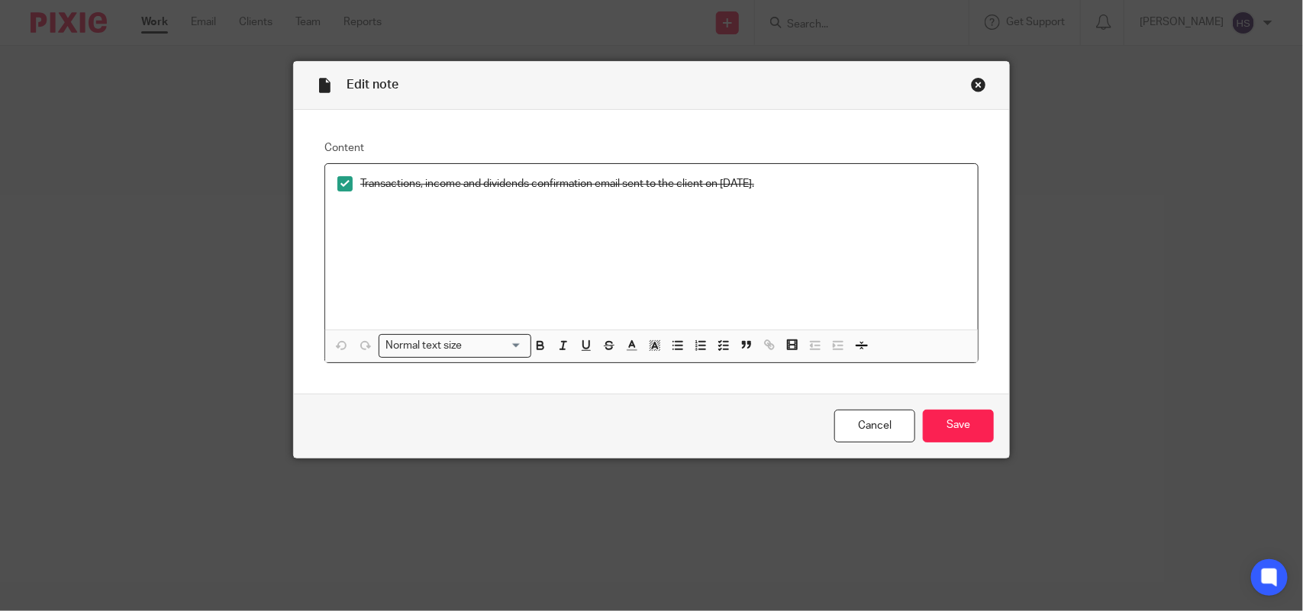
click at [971, 84] on div "Close this dialog window" at bounding box center [978, 84] width 15 height 15
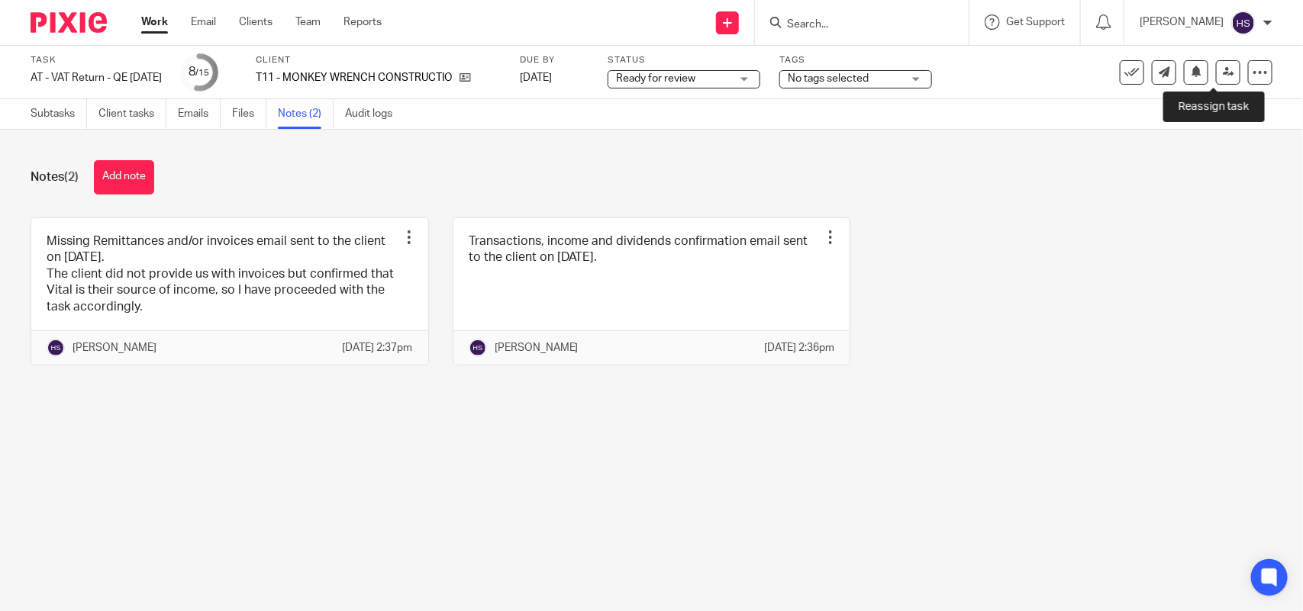
click at [1216, 77] on link at bounding box center [1228, 72] width 24 height 24
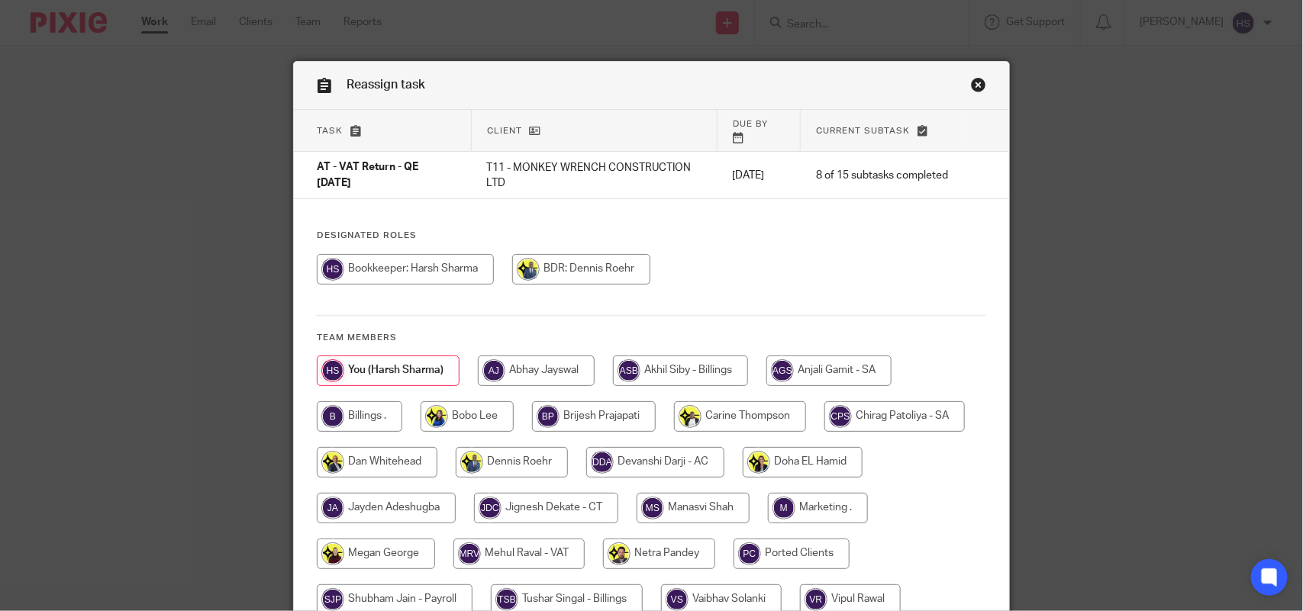
drag, startPoint x: 539, startPoint y: 559, endPoint x: 538, endPoint y: 547, distance: 11.5
click at [539, 557] on div at bounding box center [651, 516] width 669 height 321
click at [538, 544] on input "radio" at bounding box center [518, 554] width 131 height 31
radio input "true"
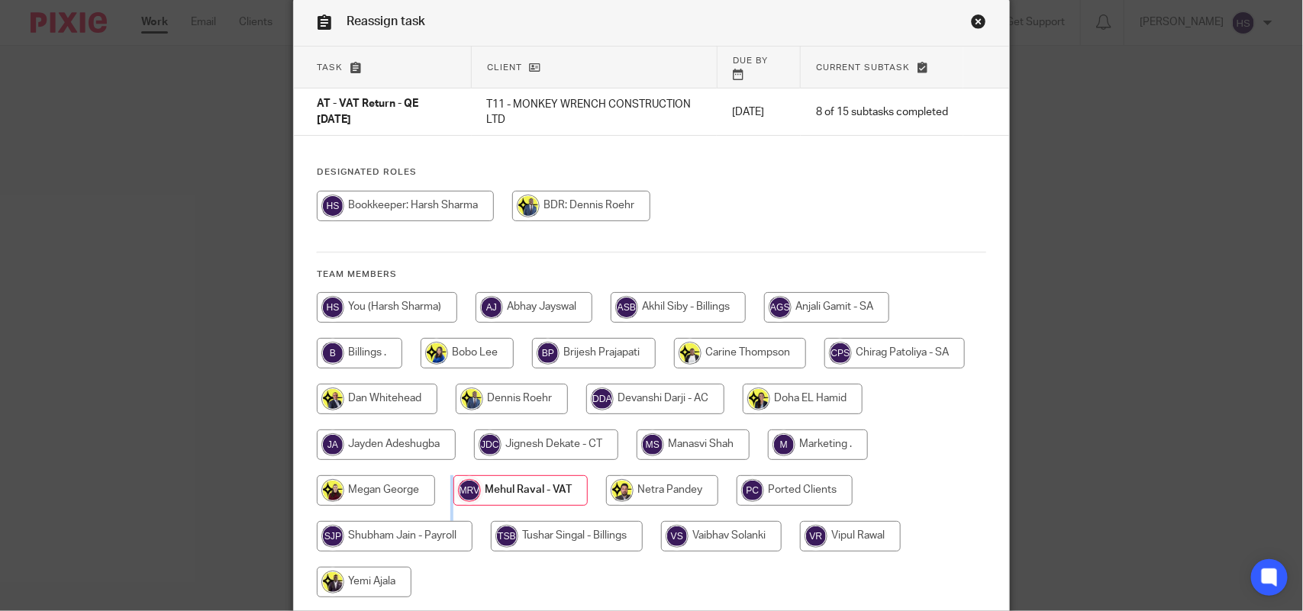
scroll to position [179, 0]
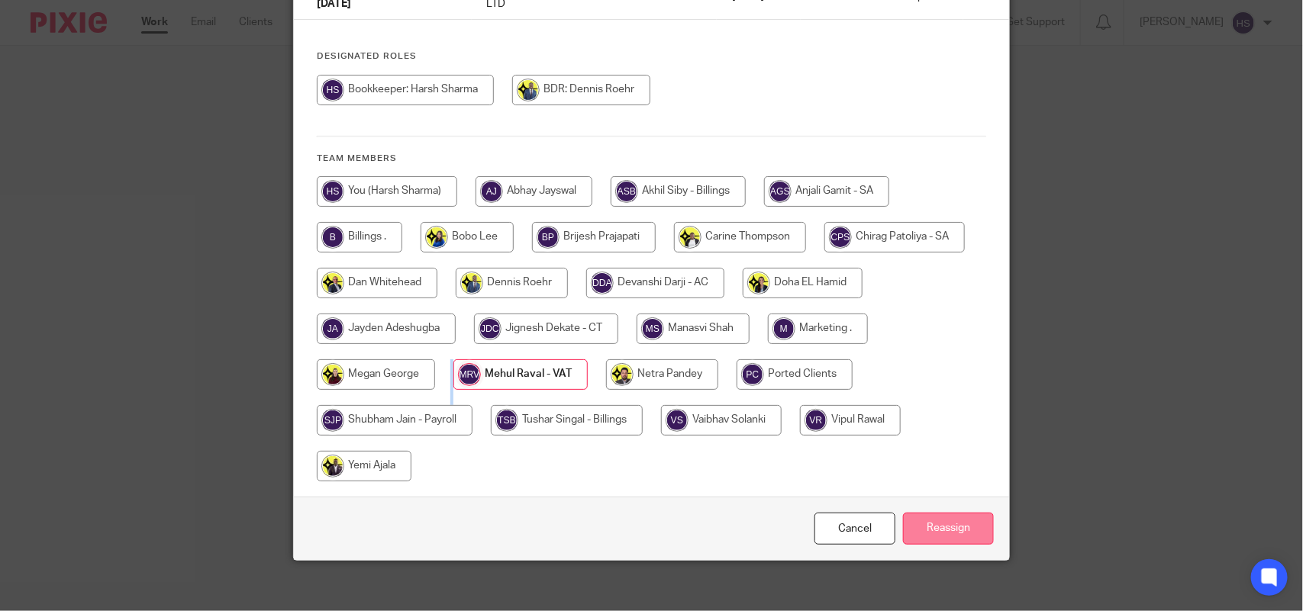
click at [975, 513] on input "Reassign" at bounding box center [948, 529] width 91 height 33
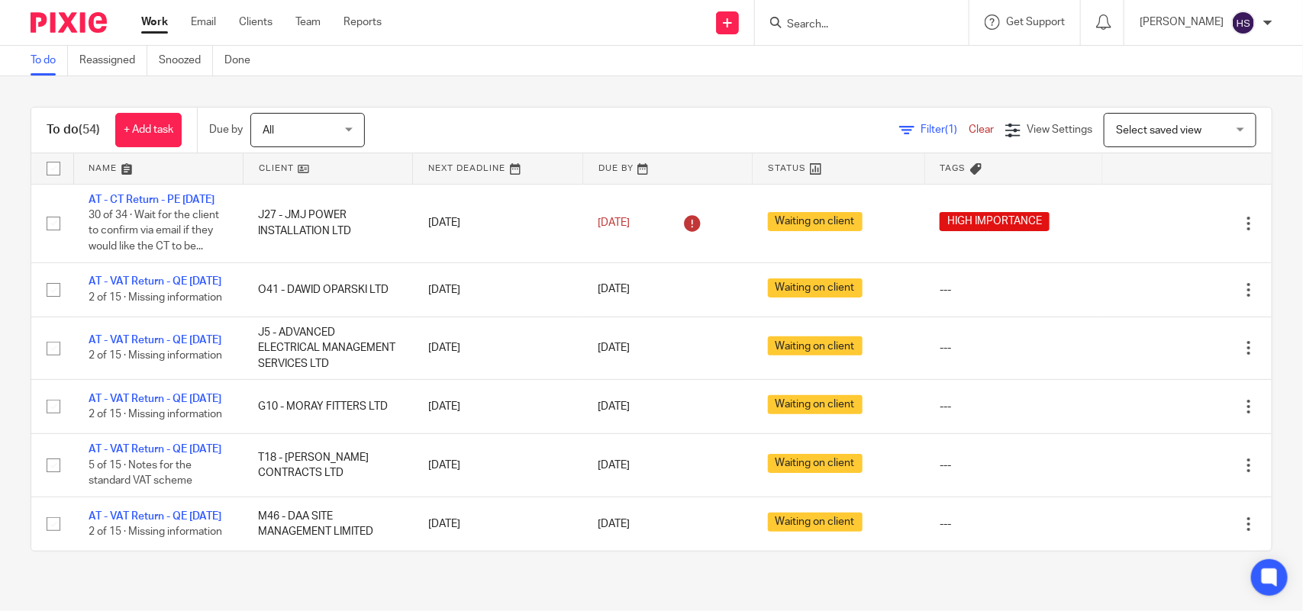
drag, startPoint x: 151, startPoint y: 32, endPoint x: 150, endPoint y: 19, distance: 13.1
click at [151, 30] on link "Work" at bounding box center [154, 22] width 27 height 15
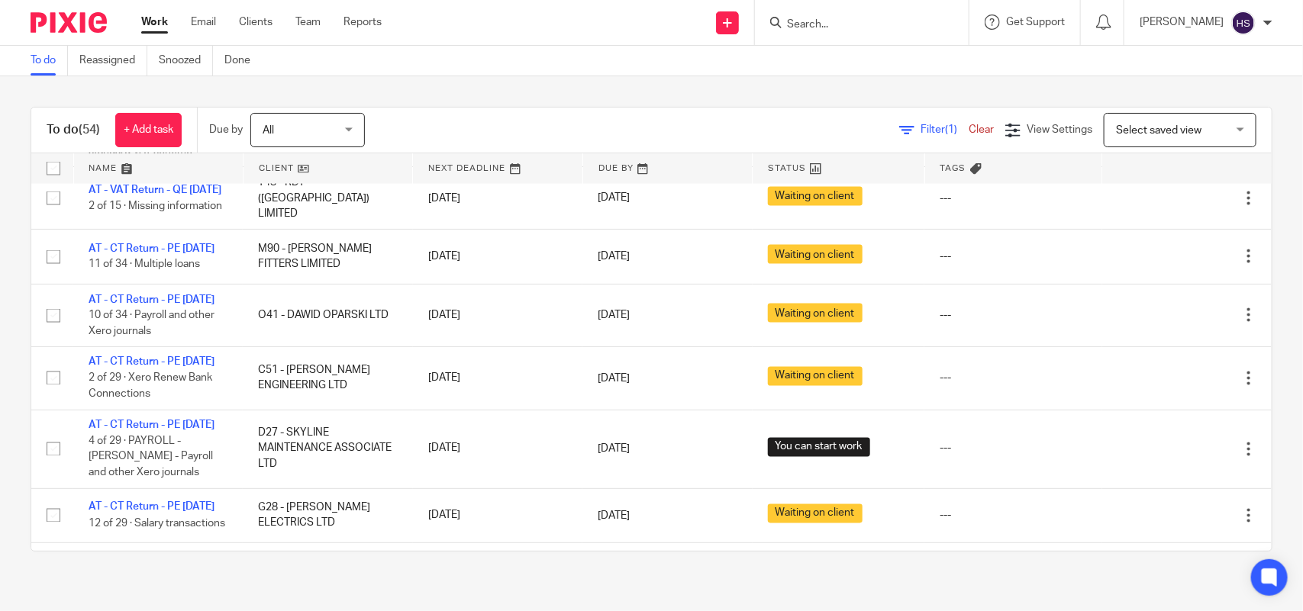
click at [158, 21] on link "Work" at bounding box center [154, 22] width 27 height 15
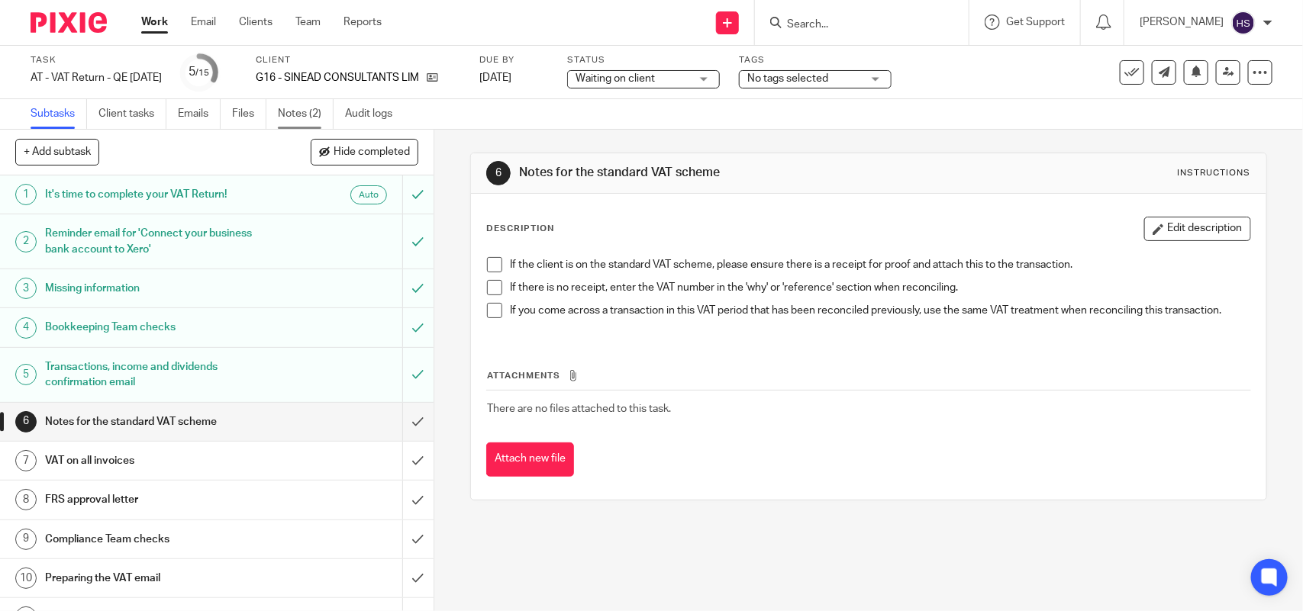
click at [303, 107] on link "Notes (2)" at bounding box center [306, 114] width 56 height 30
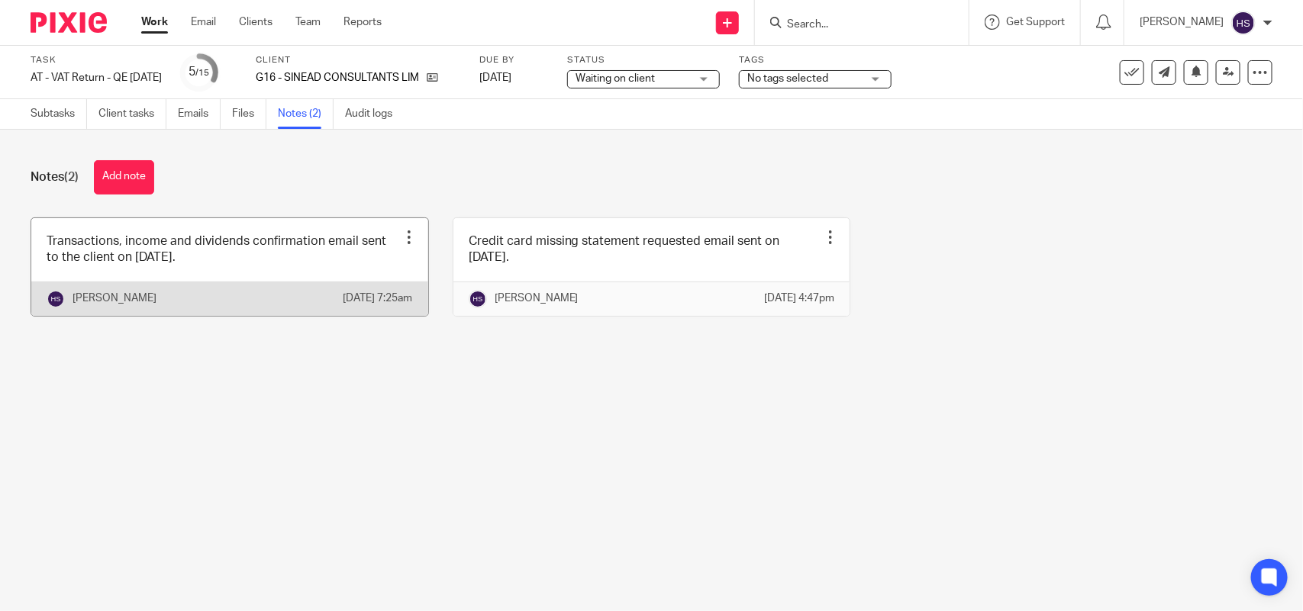
click at [142, 253] on link at bounding box center [229, 267] width 397 height 98
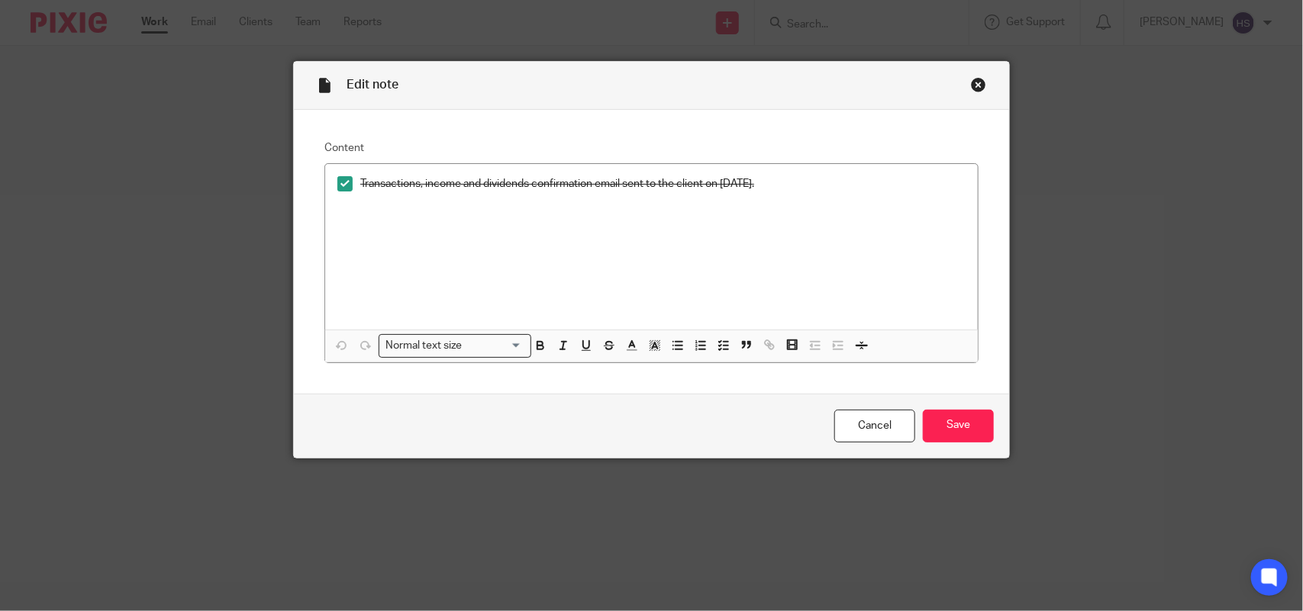
click at [975, 89] on div "Close this dialog window" at bounding box center [978, 84] width 15 height 15
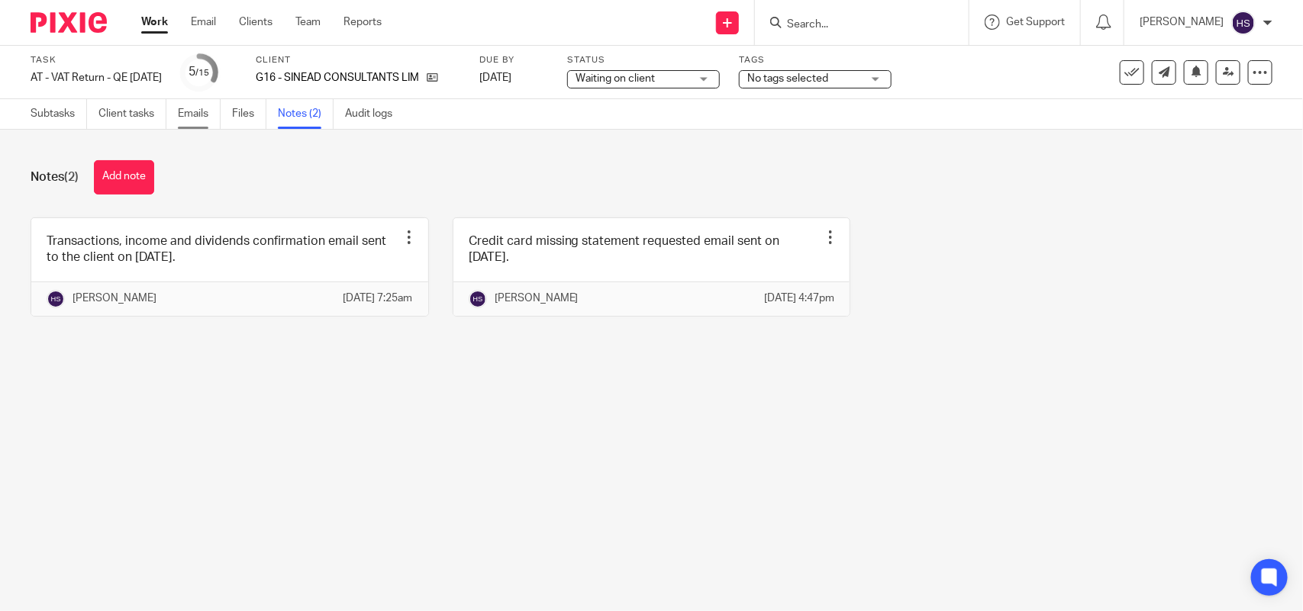
click at [208, 111] on link "Emails" at bounding box center [199, 114] width 43 height 30
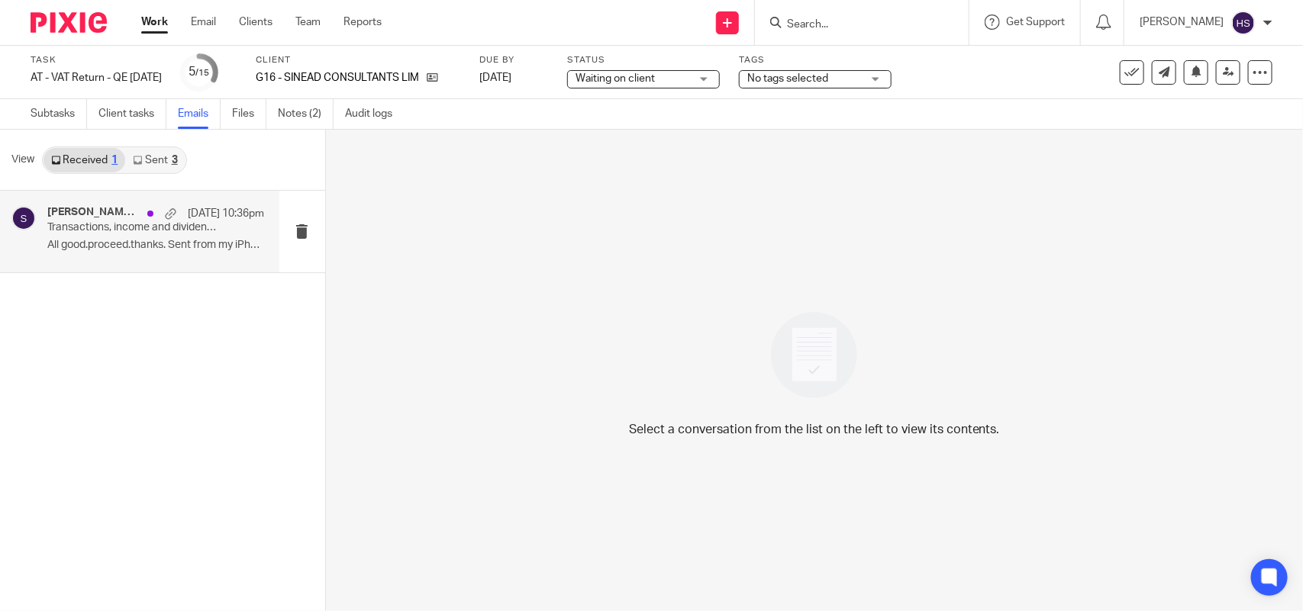
click at [130, 211] on h4 "Sean Graham, Starbridge" at bounding box center [93, 212] width 92 height 13
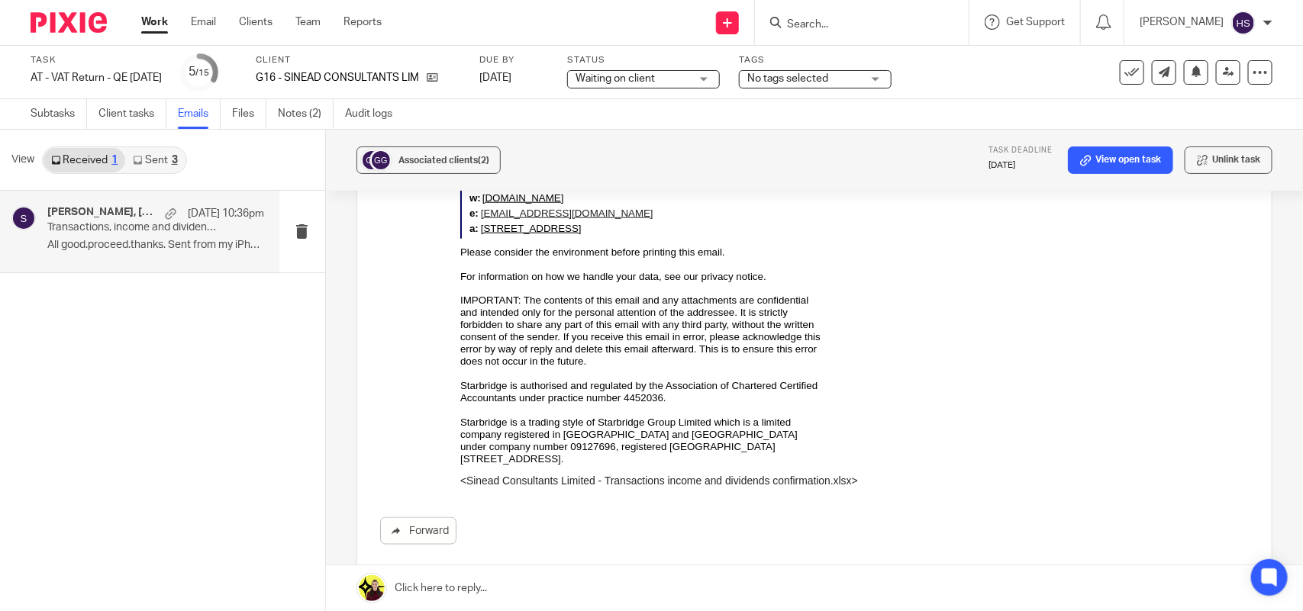
scroll to position [932, 0]
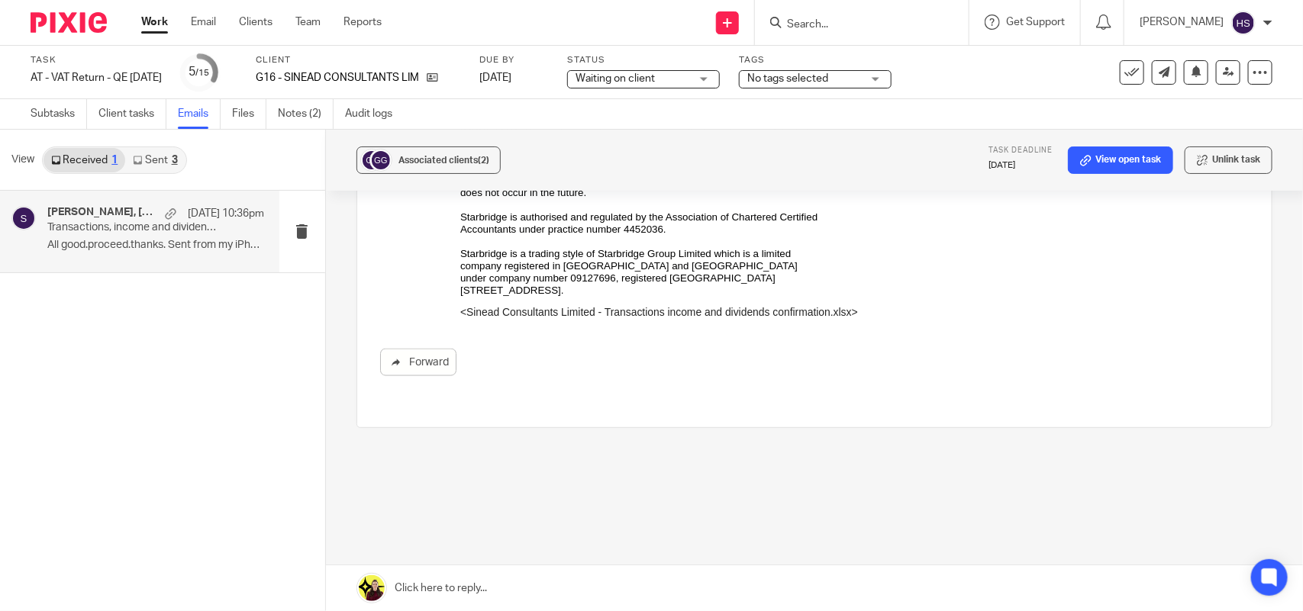
click at [174, 157] on div "3" at bounding box center [175, 160] width 6 height 11
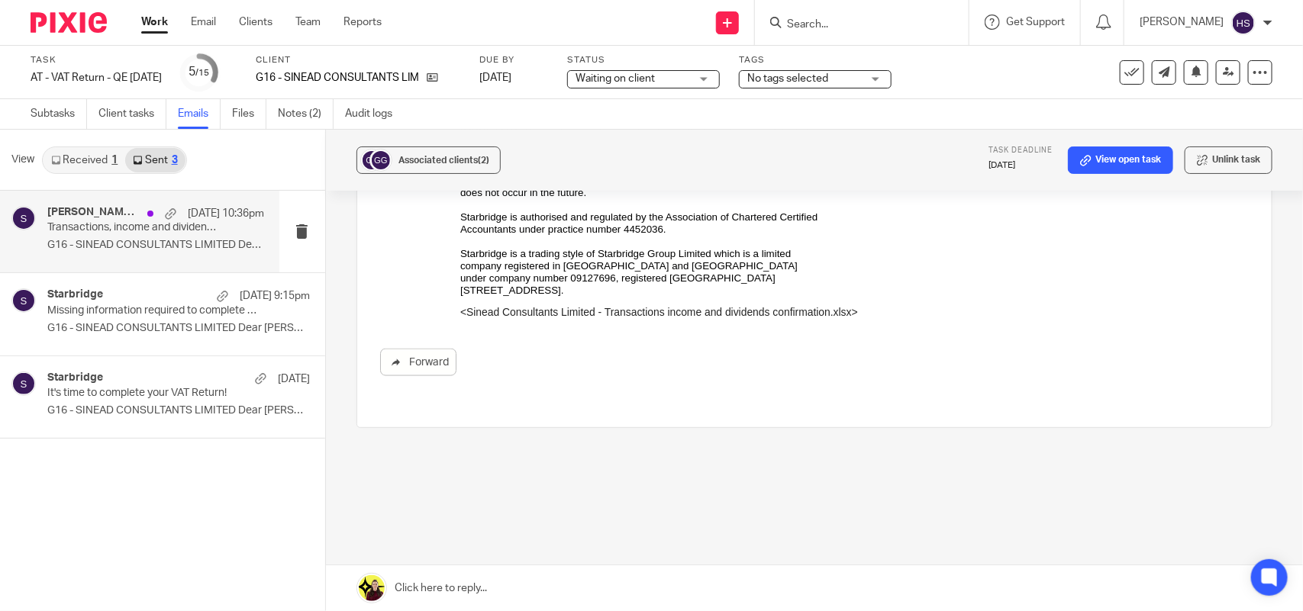
click at [126, 222] on p "Transactions, income and dividends confirmation required to complete your VAT R…" at bounding box center [133, 227] width 173 height 13
click at [103, 300] on div "Starbridge 23 Sep 9:15pm" at bounding box center [155, 295] width 217 height 15
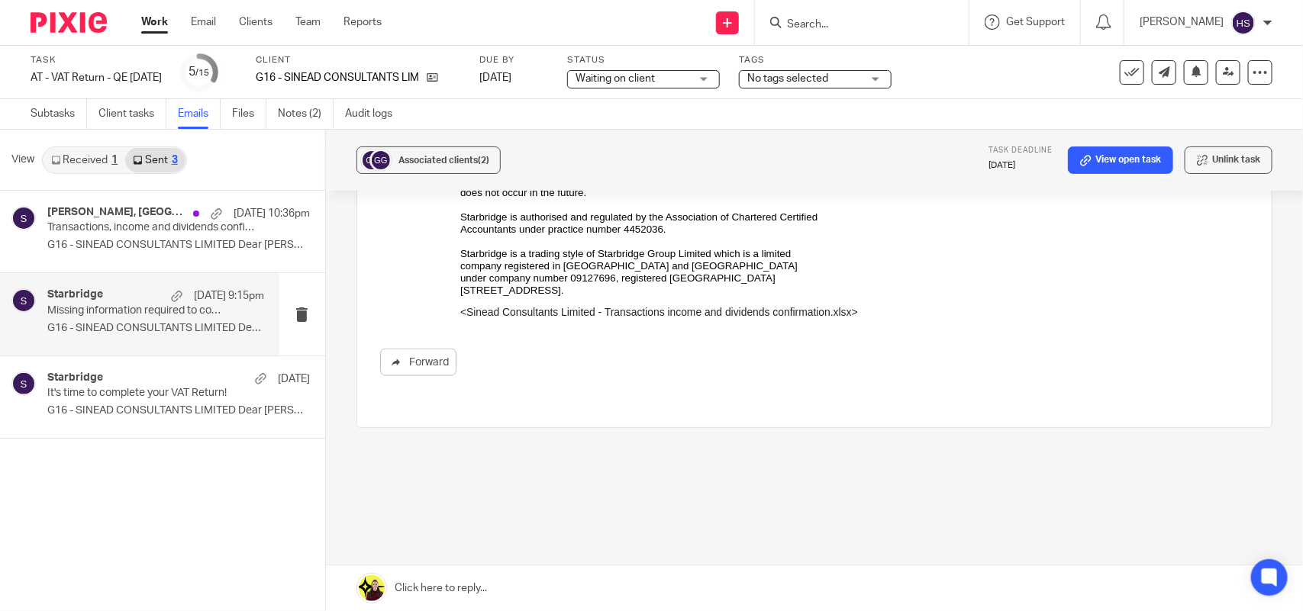
click at [105, 322] on p "G16 - SINEAD CONSULTANTS LIMITED Dear Sean,..." at bounding box center [155, 328] width 217 height 13
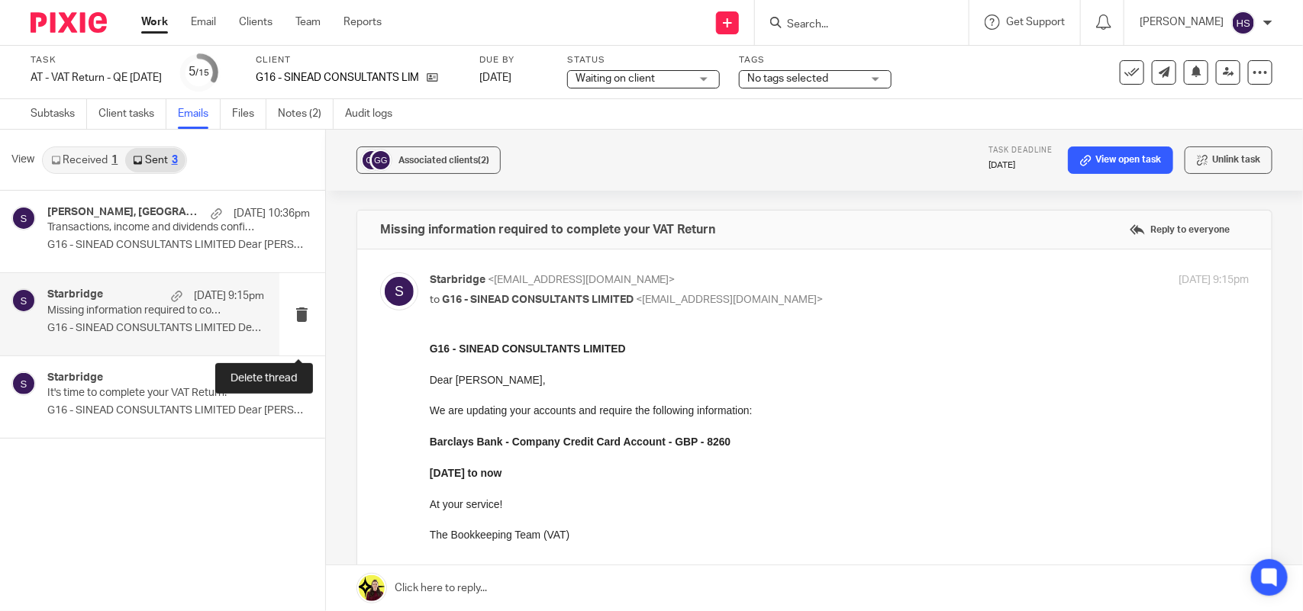
scroll to position [0, 0]
click at [141, 301] on div "Starbridge 23 Sep 9:15pm" at bounding box center [155, 295] width 217 height 15
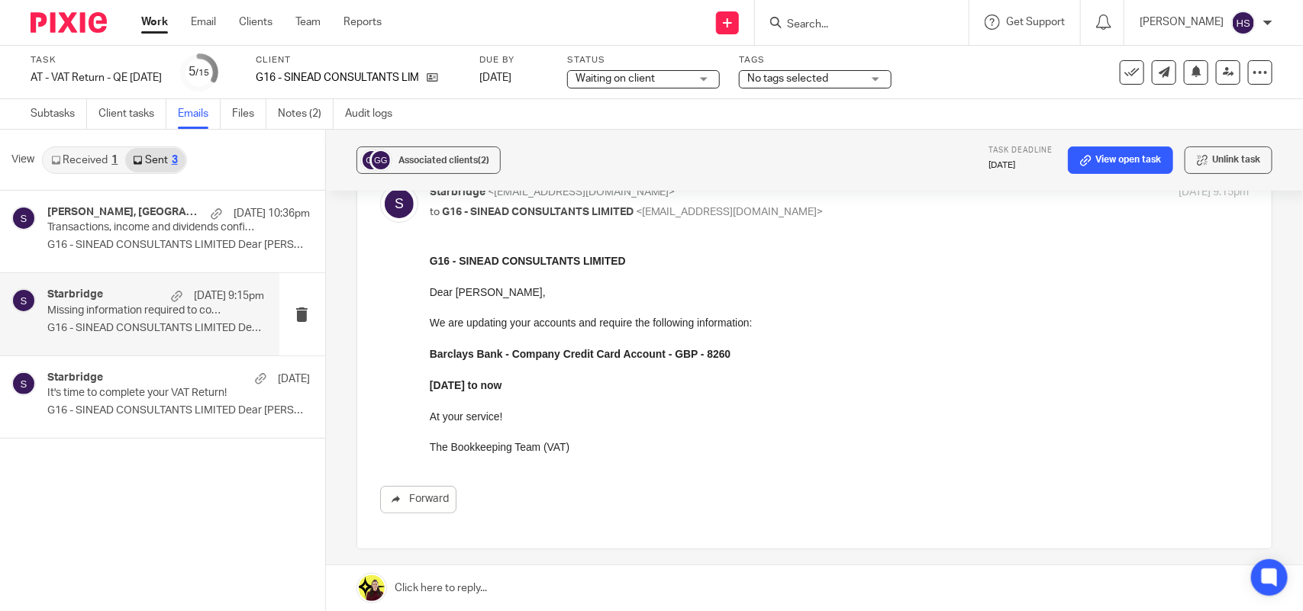
scroll to position [63, 0]
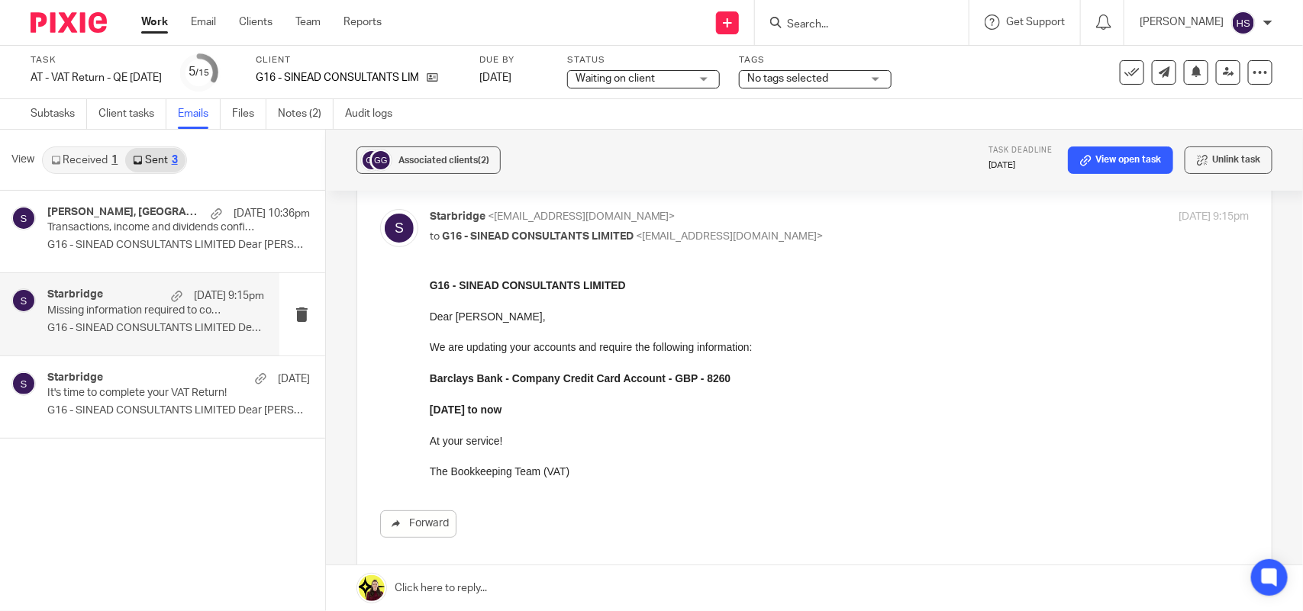
drag, startPoint x: 432, startPoint y: 285, endPoint x: 545, endPoint y: 434, distance: 187.4
drag, startPoint x: 432, startPoint y: 287, endPoint x: 486, endPoint y: 324, distance: 65.8
drag, startPoint x: 854, startPoint y: 560, endPoint x: 476, endPoint y: 293, distance: 462.7
click at [459, 287] on strong "G16 - SINEAD CONSULTANTS LIMITED" at bounding box center [527, 285] width 196 height 12
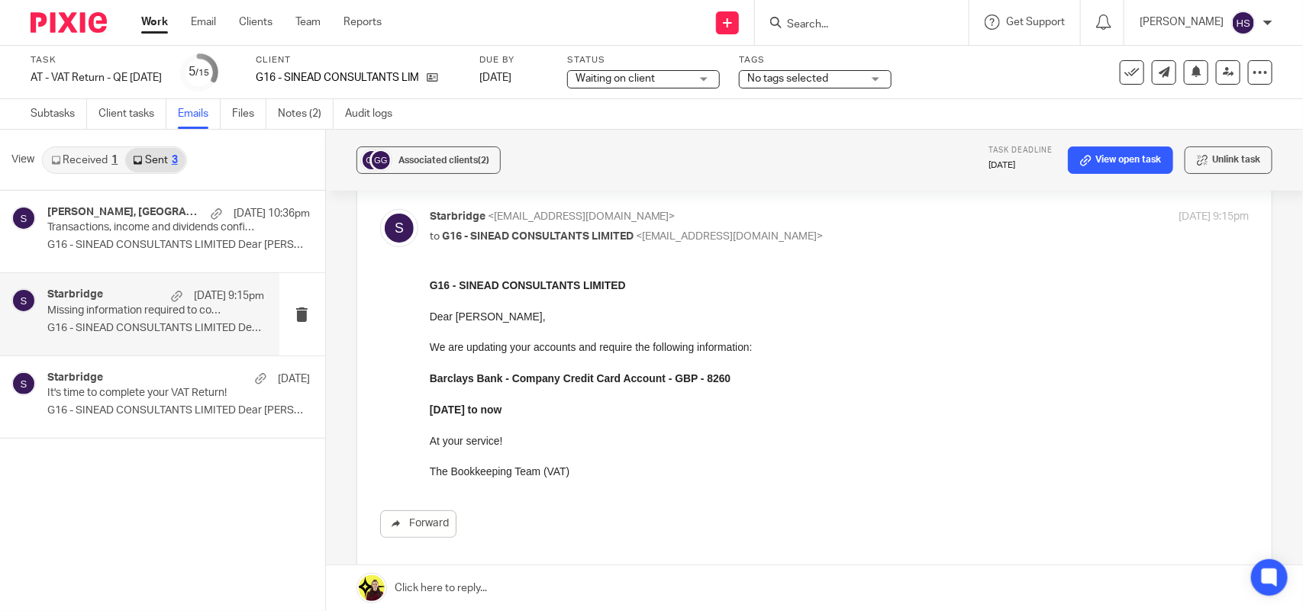
click at [459, 287] on strong "G16 - SINEAD CONSULTANTS LIMITED" at bounding box center [527, 285] width 196 height 12
click at [462, 281] on strong "G16 - SINEAD CONSULTANTS LIMITED" at bounding box center [527, 285] width 196 height 12
click at [479, 275] on div "Starbridge <info@starbridge.uk> to G16 - SINEAD CONSULTANTS LIMITED <seangraham…" at bounding box center [814, 379] width 868 height 341
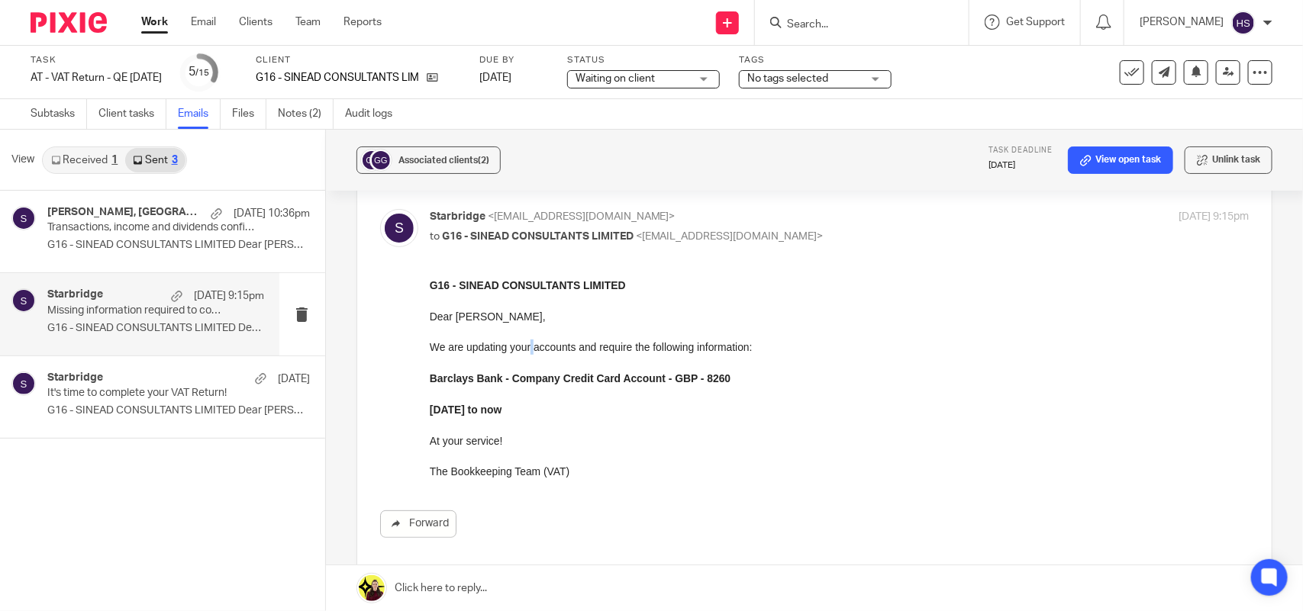
click at [532, 353] on p "We are updating your accounts and require the following information:" at bounding box center [838, 346] width 819 height 15
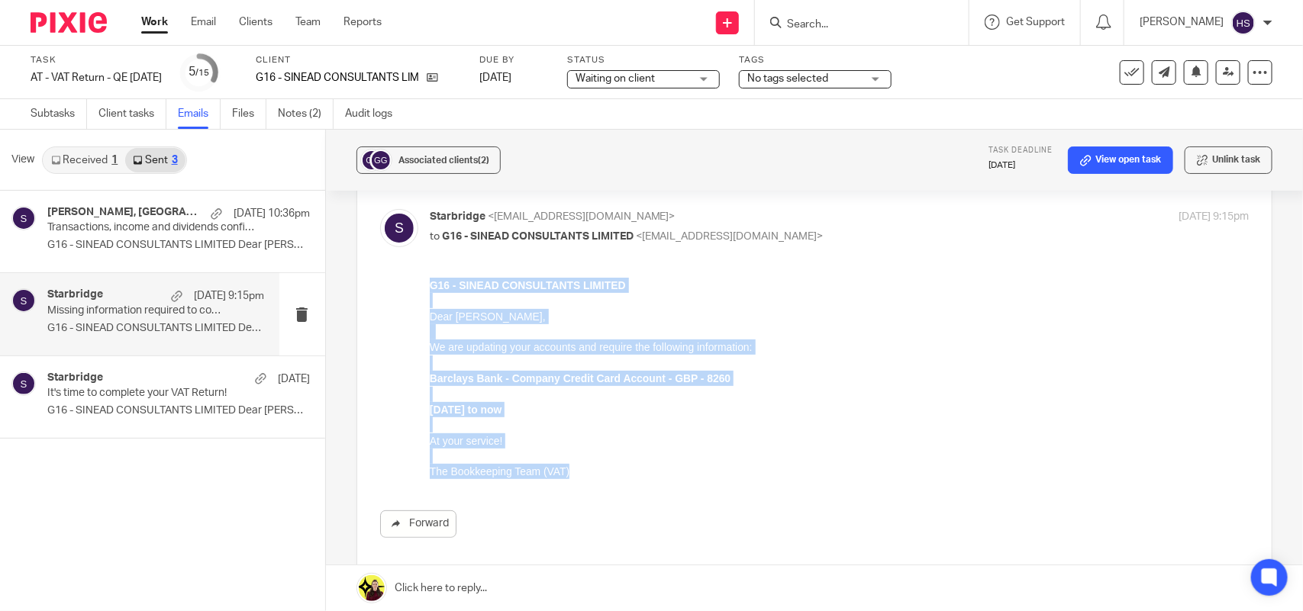
drag, startPoint x: 573, startPoint y: 477, endPoint x: 426, endPoint y: 283, distance: 243.5
click at [429, 283] on html "G16 - SINEAD CONSULTANTS LIMITED Dear Sean, We are updating your accounts and r…" at bounding box center [838, 378] width 819 height 202
copy div "G16 - SINEAD CONSULTANTS LIMITED Dear Sean, We are updating your accounts and r…"
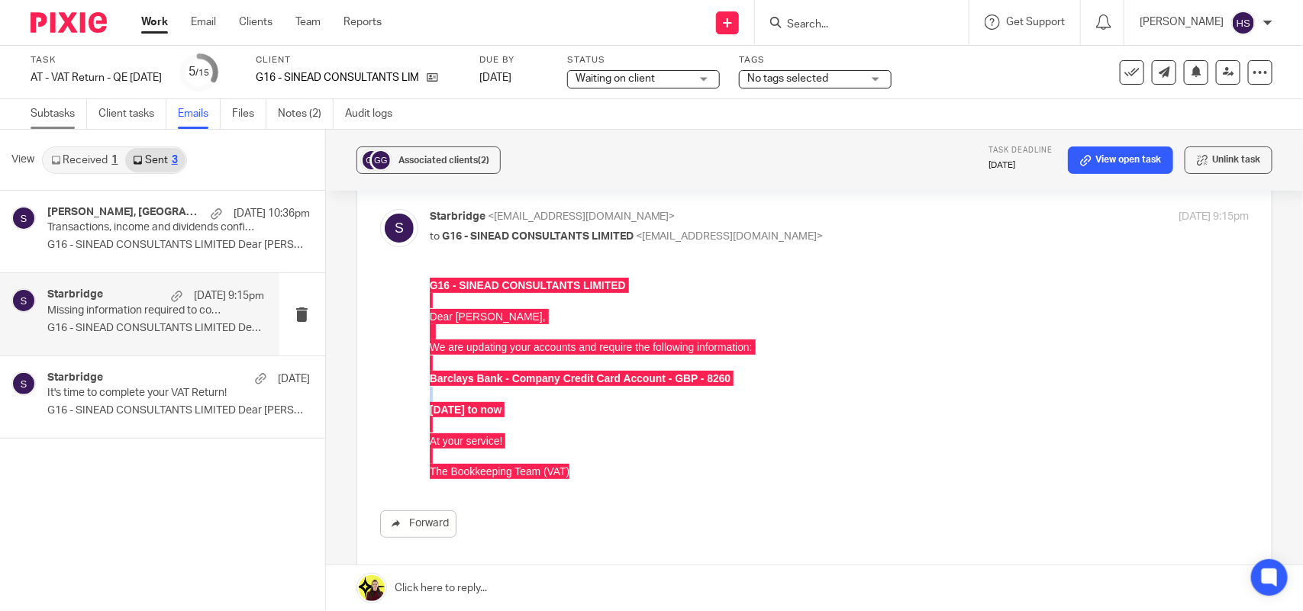
click at [55, 118] on link "Subtasks" at bounding box center [59, 114] width 56 height 30
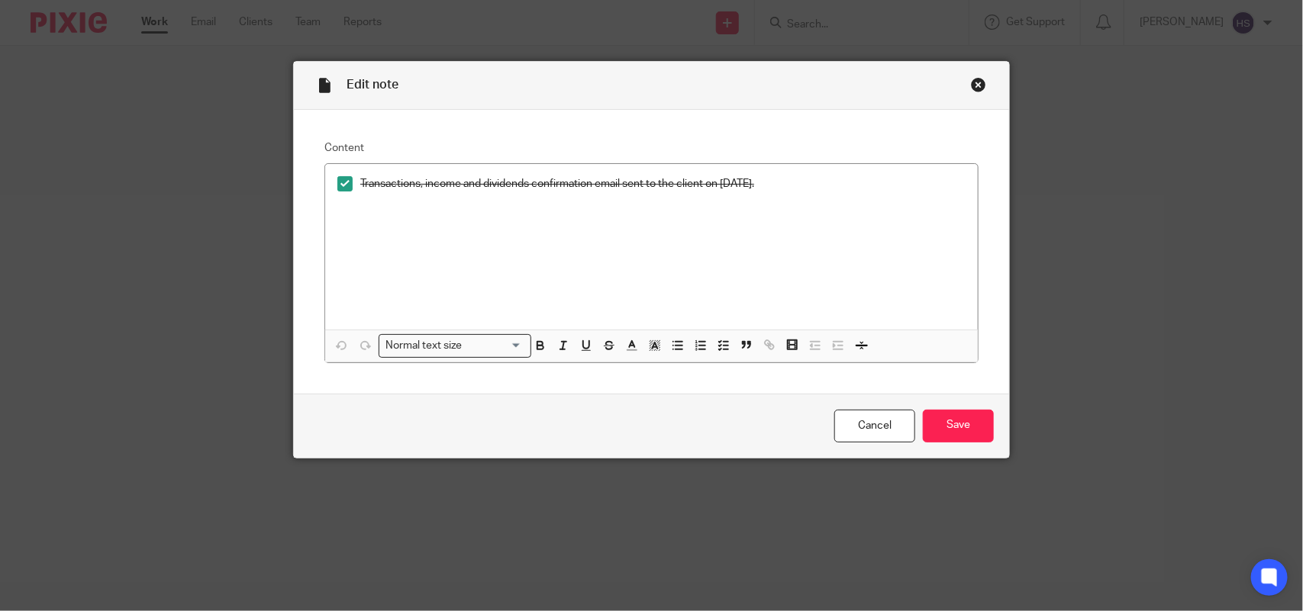
click at [979, 80] on div "Edit note" at bounding box center [651, 86] width 715 height 48
click at [973, 81] on div "Close this dialog window" at bounding box center [978, 84] width 15 height 15
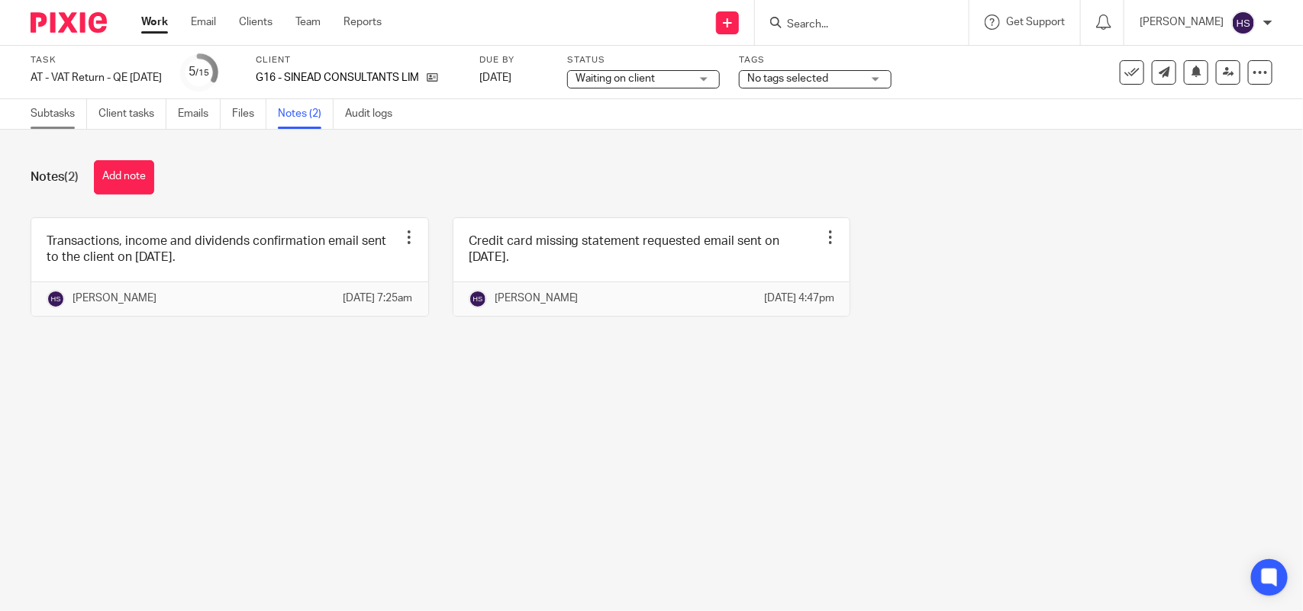
click at [51, 111] on link "Subtasks" at bounding box center [59, 114] width 56 height 30
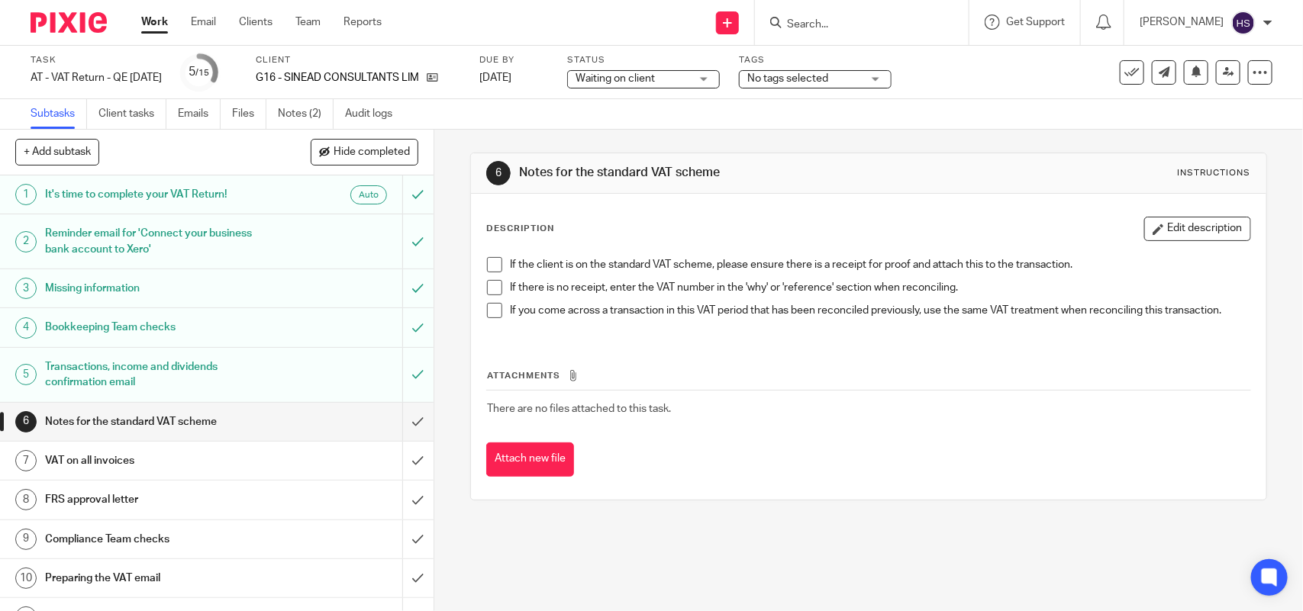
click at [488, 258] on span at bounding box center [494, 264] width 15 height 15
click at [488, 276] on li "If the client is on the standard VAT scheme, please ensure there is a receipt f…" at bounding box center [868, 268] width 762 height 23
click at [490, 291] on span at bounding box center [494, 287] width 15 height 15
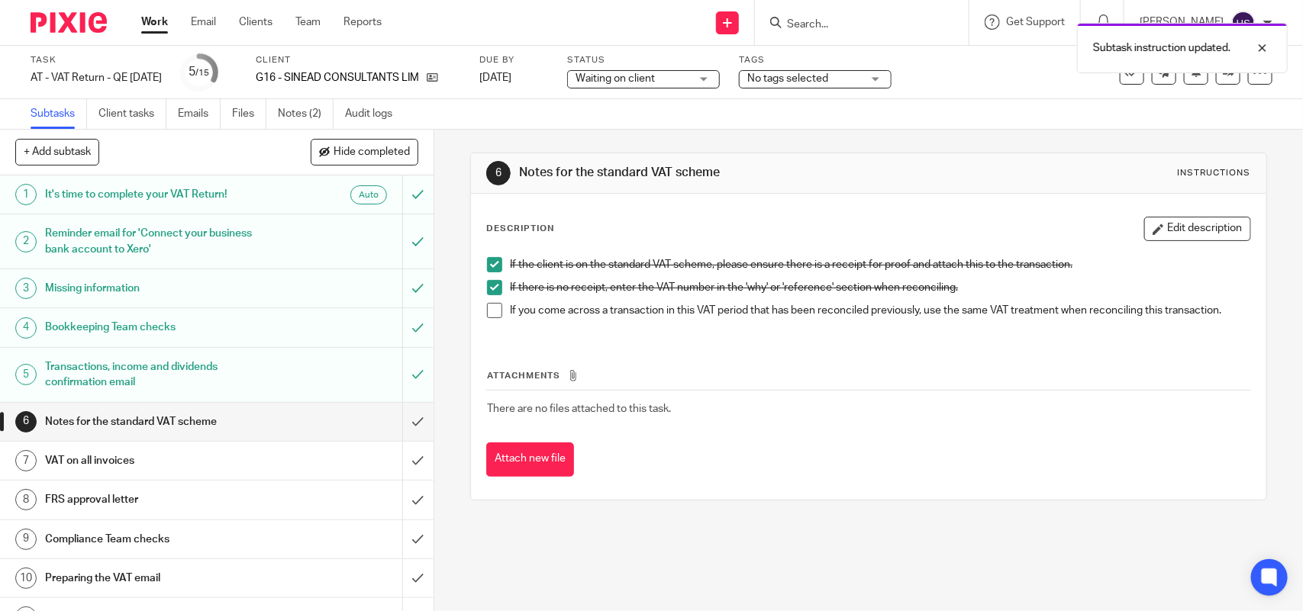
drag, startPoint x: 498, startPoint y: 313, endPoint x: 479, endPoint y: 317, distance: 18.9
click at [498, 314] on li "If you come across a transaction in this VAT period that has been reconciled pr…" at bounding box center [868, 314] width 762 height 23
click at [488, 314] on span at bounding box center [494, 310] width 15 height 15
click at [628, 75] on span "Waiting on client" at bounding box center [614, 78] width 79 height 11
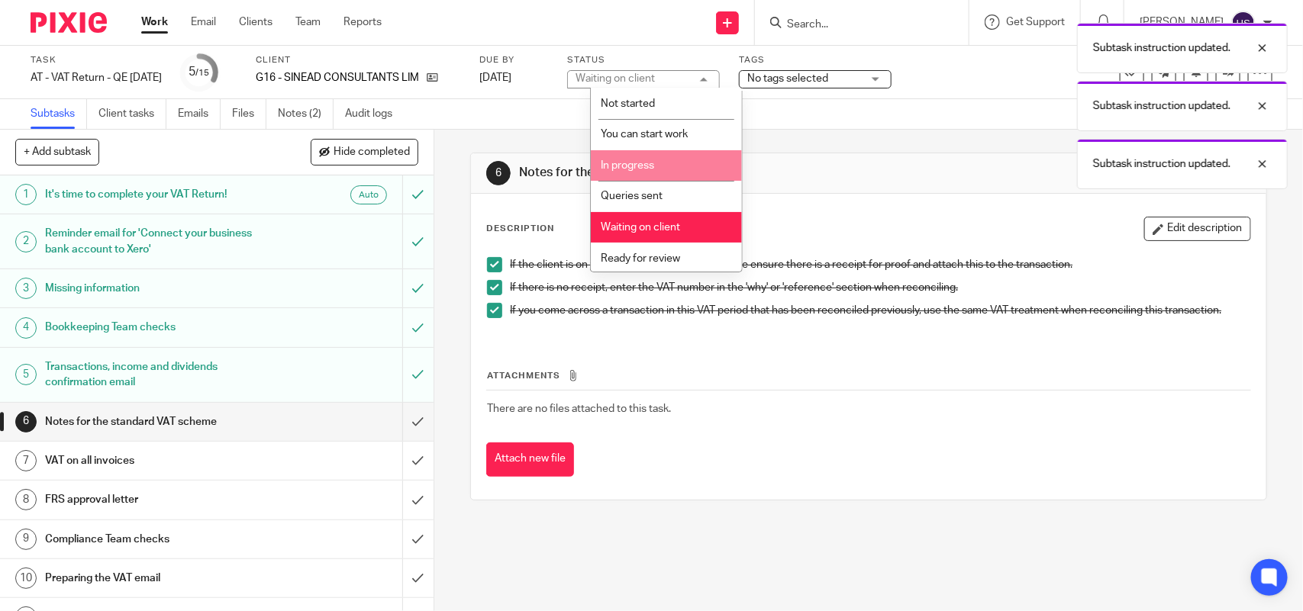
click at [632, 162] on span "In progress" at bounding box center [627, 165] width 53 height 11
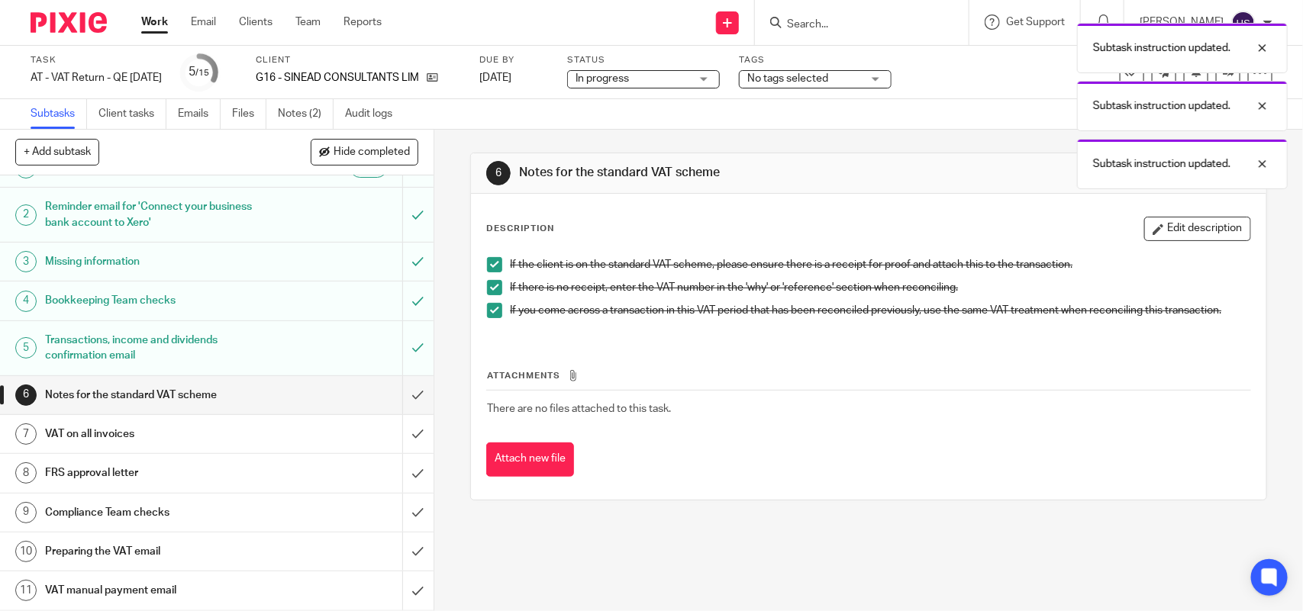
scroll to position [63, 0]
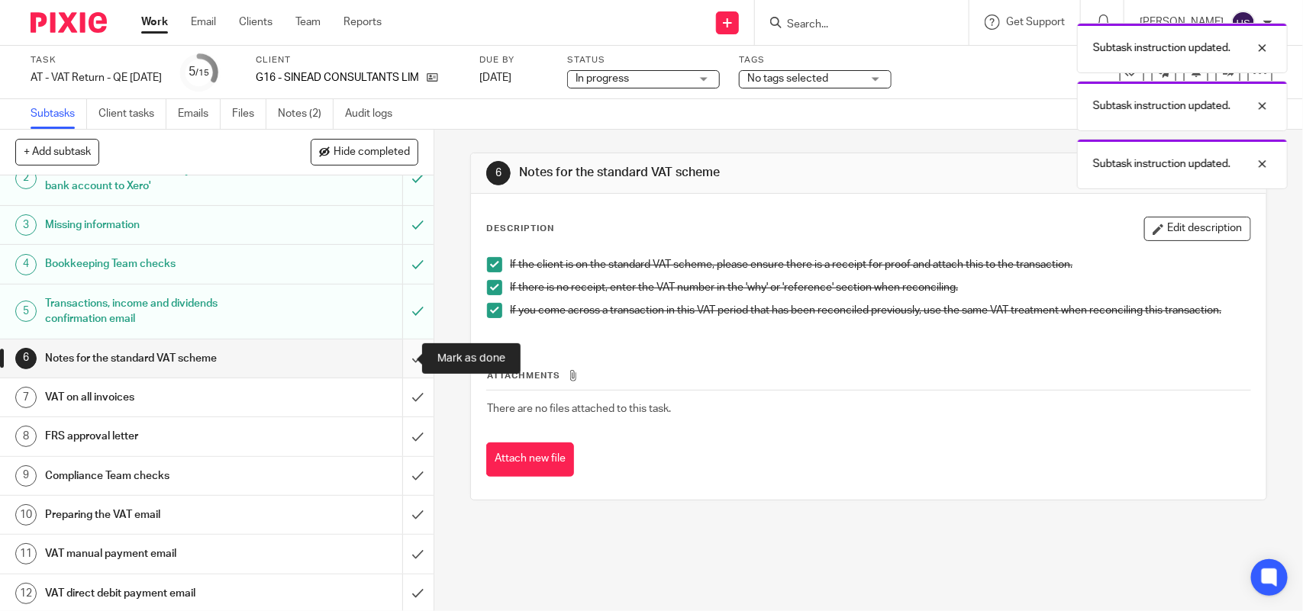
click at [393, 353] on input "submit" at bounding box center [216, 359] width 433 height 38
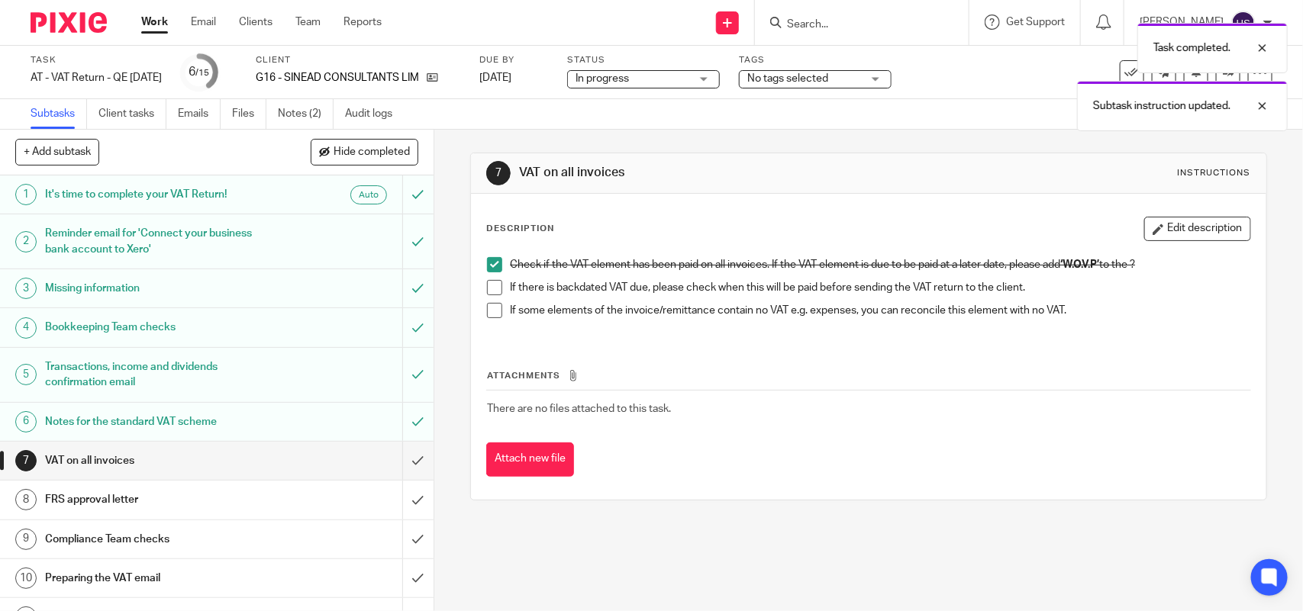
click at [495, 317] on span at bounding box center [494, 310] width 15 height 15
click at [492, 282] on span at bounding box center [494, 287] width 15 height 15
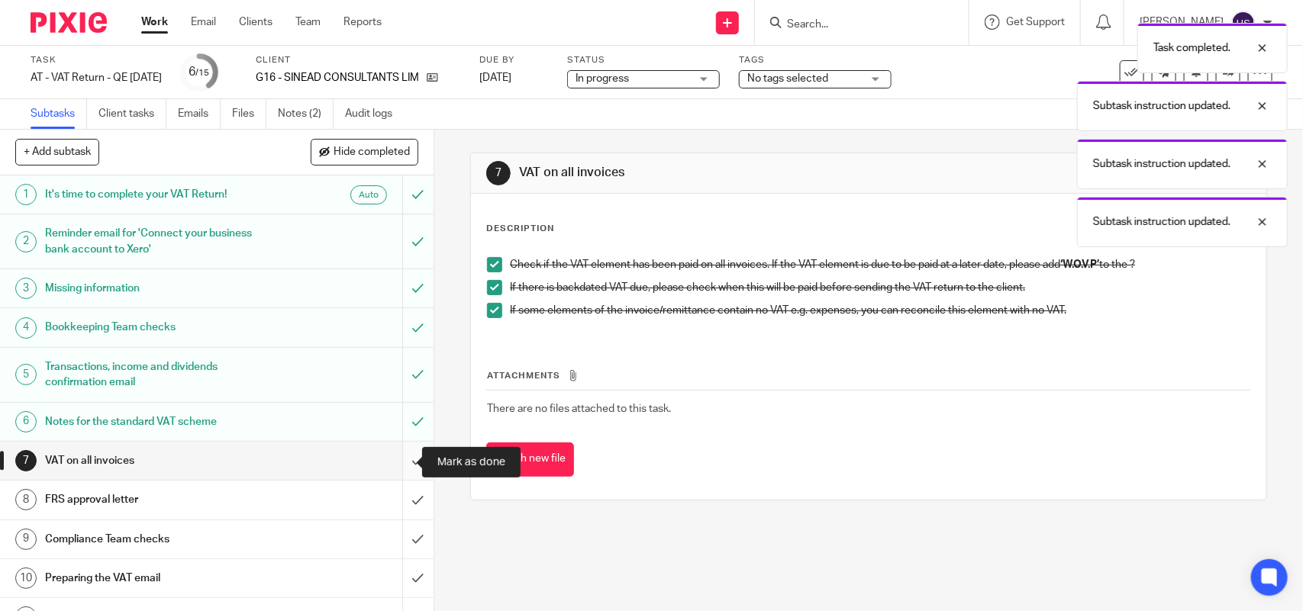
click at [398, 466] on input "submit" at bounding box center [216, 461] width 433 height 38
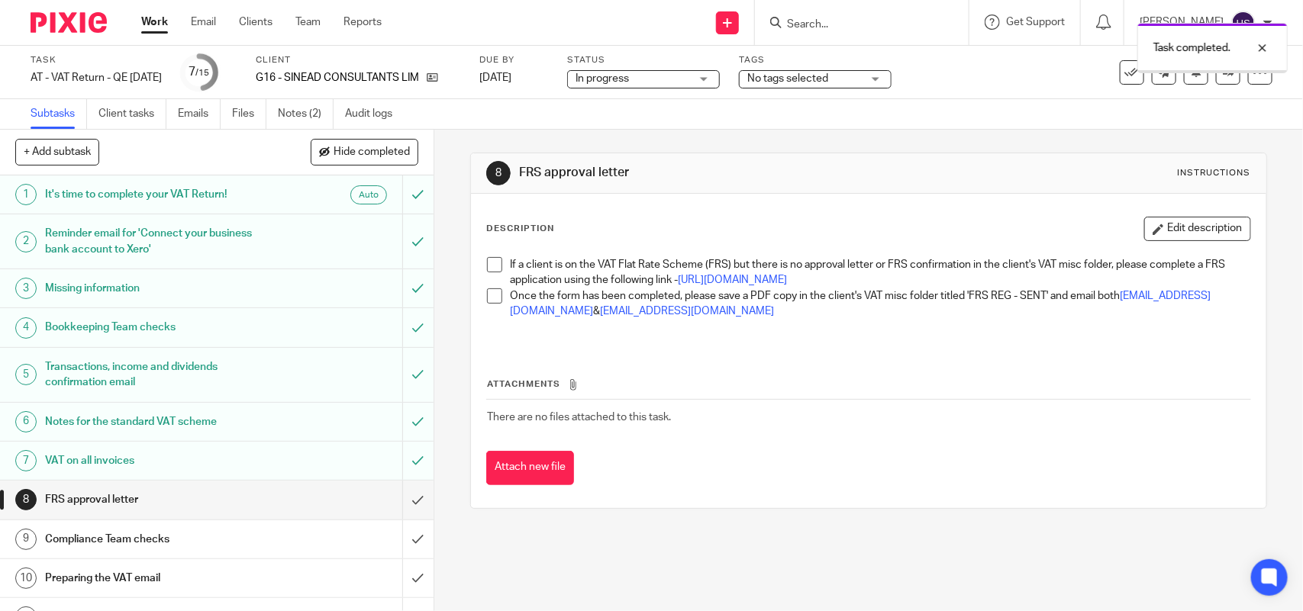
click at [491, 271] on span at bounding box center [494, 264] width 15 height 15
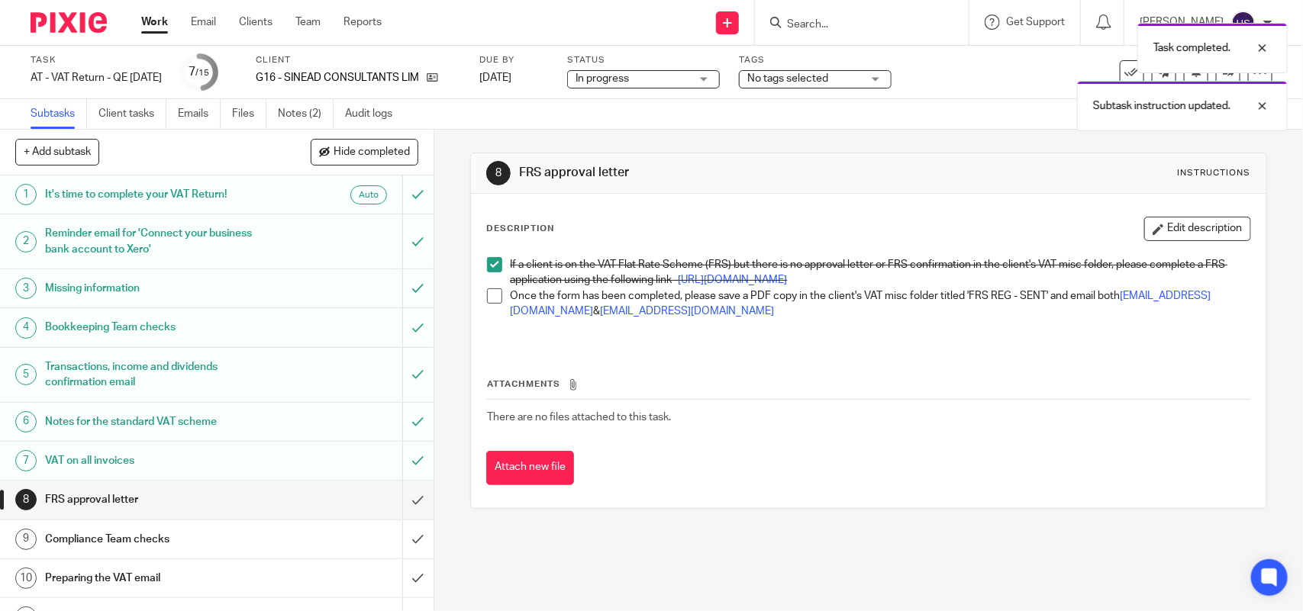
click at [494, 304] on span at bounding box center [494, 295] width 15 height 15
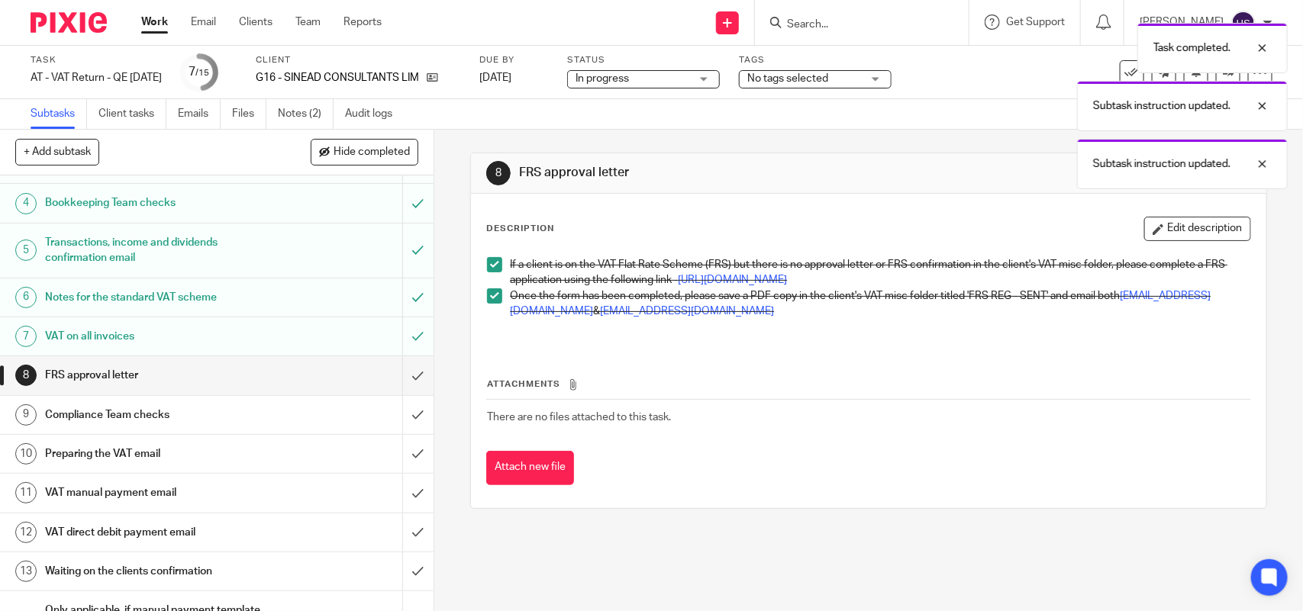
scroll to position [127, 0]
click at [395, 371] on input "submit" at bounding box center [216, 373] width 433 height 38
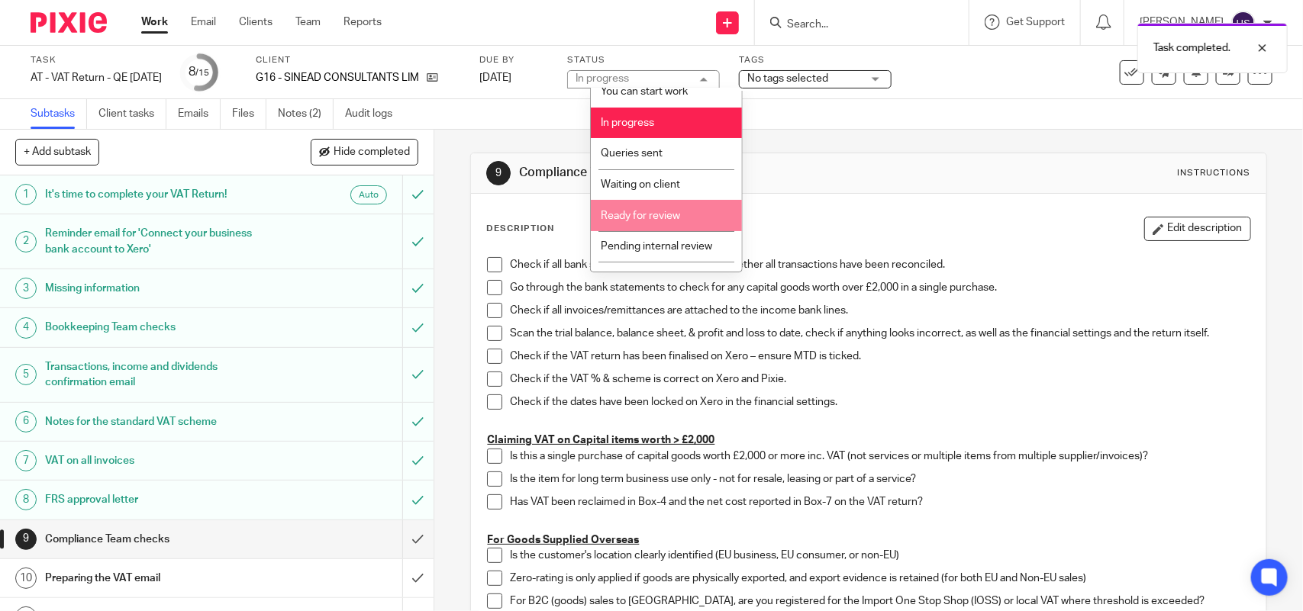
scroll to position [62, 0]
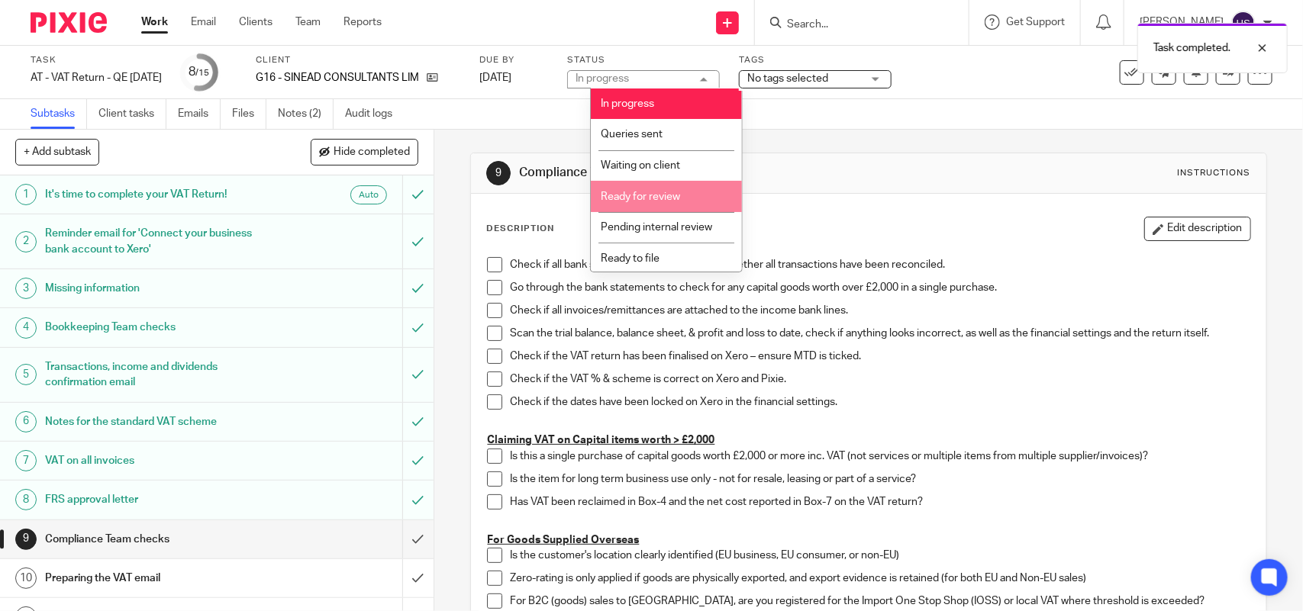
click at [691, 188] on li "Ready for review" at bounding box center [666, 196] width 151 height 31
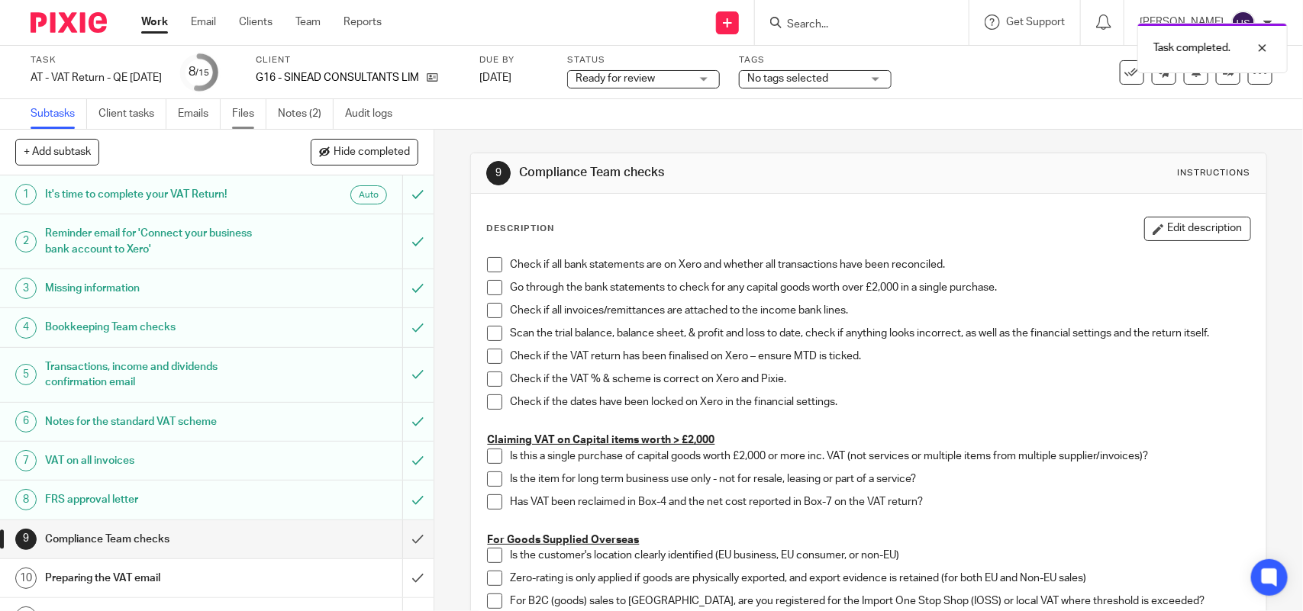
click at [257, 112] on link "Files" at bounding box center [249, 114] width 34 height 30
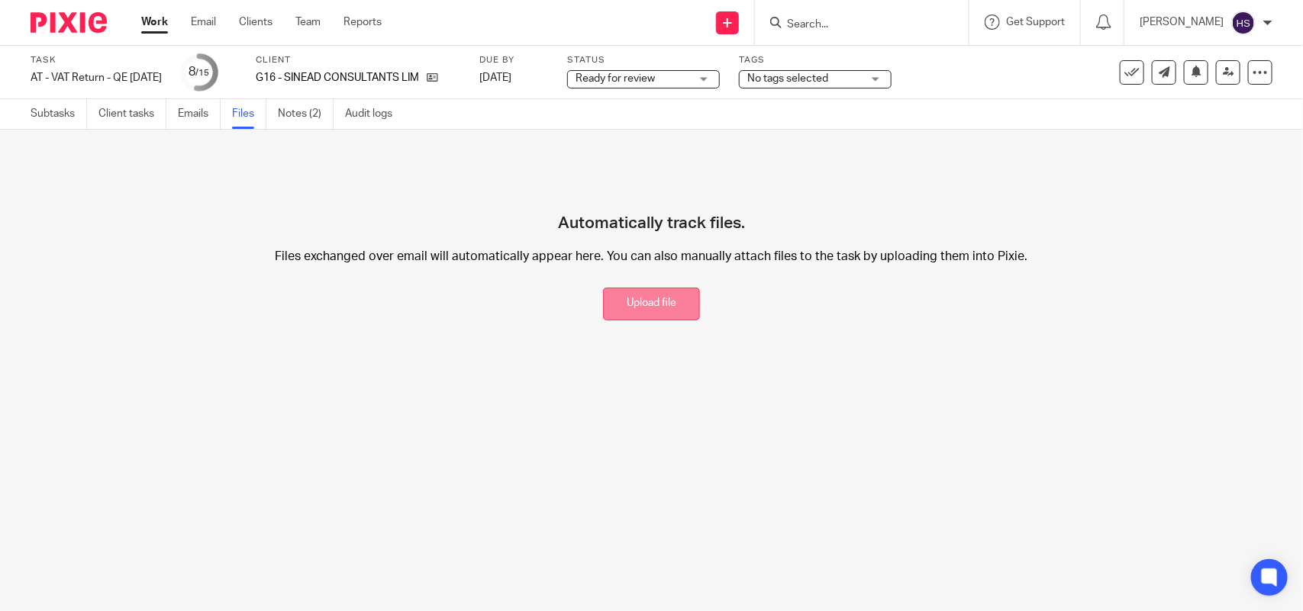
drag, startPoint x: 639, startPoint y: 302, endPoint x: 894, endPoint y: 122, distance: 312.7
click at [640, 302] on button "Upload file" at bounding box center [651, 304] width 97 height 33
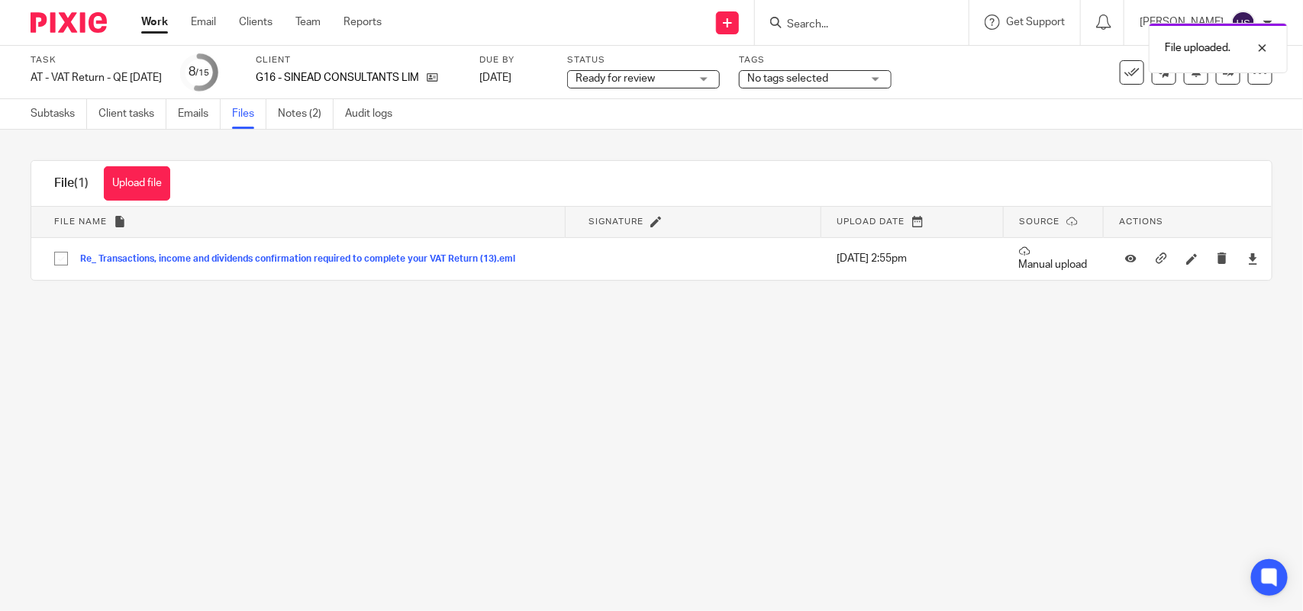
click at [569, 143] on div "Upload file Drag & Drop your files, or click here Files uploading... File (1) U…" at bounding box center [651, 221] width 1303 height 182
click at [1216, 80] on link at bounding box center [1228, 72] width 24 height 24
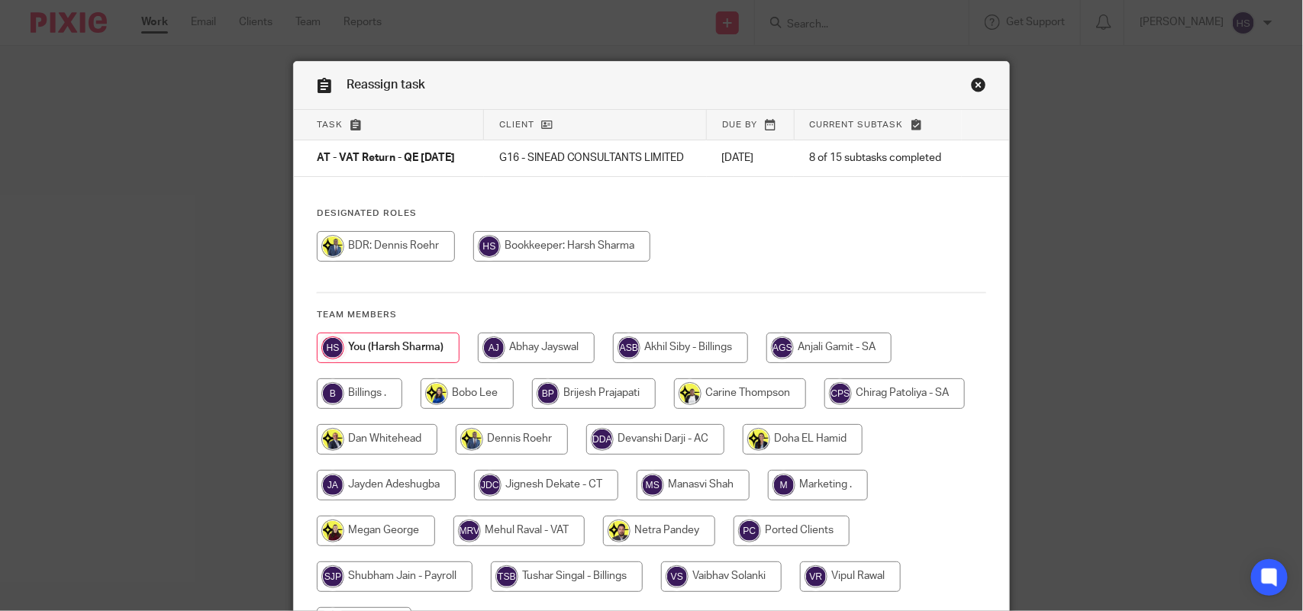
click at [552, 544] on input "radio" at bounding box center [518, 531] width 131 height 31
radio input "true"
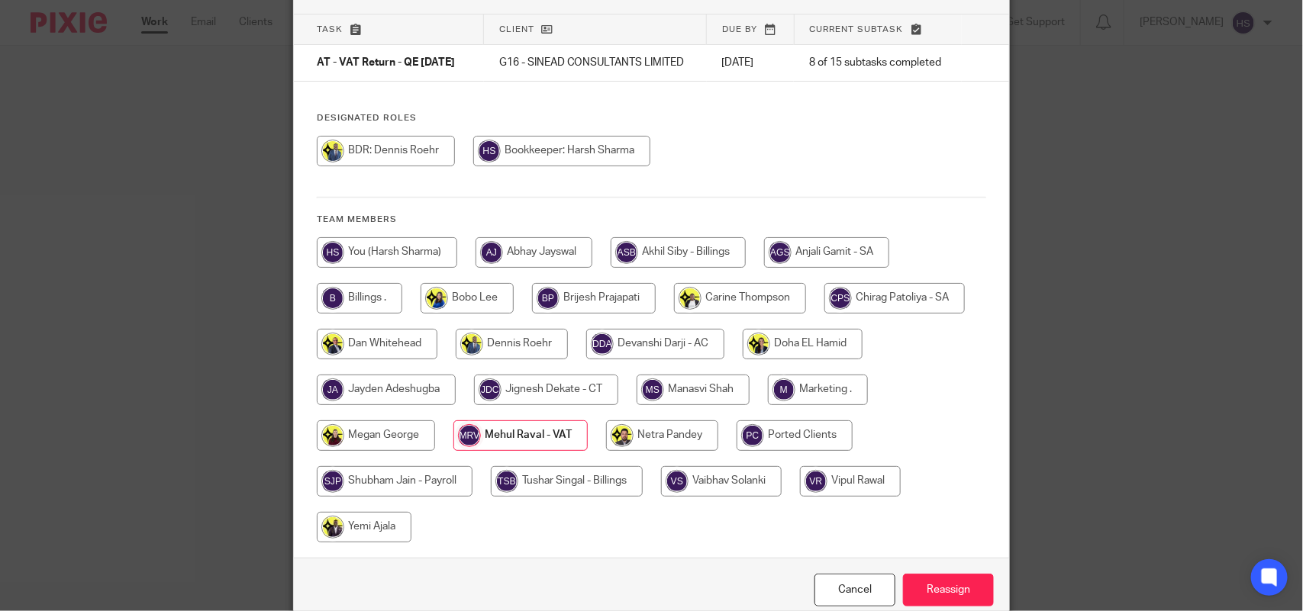
scroll to position [179, 0]
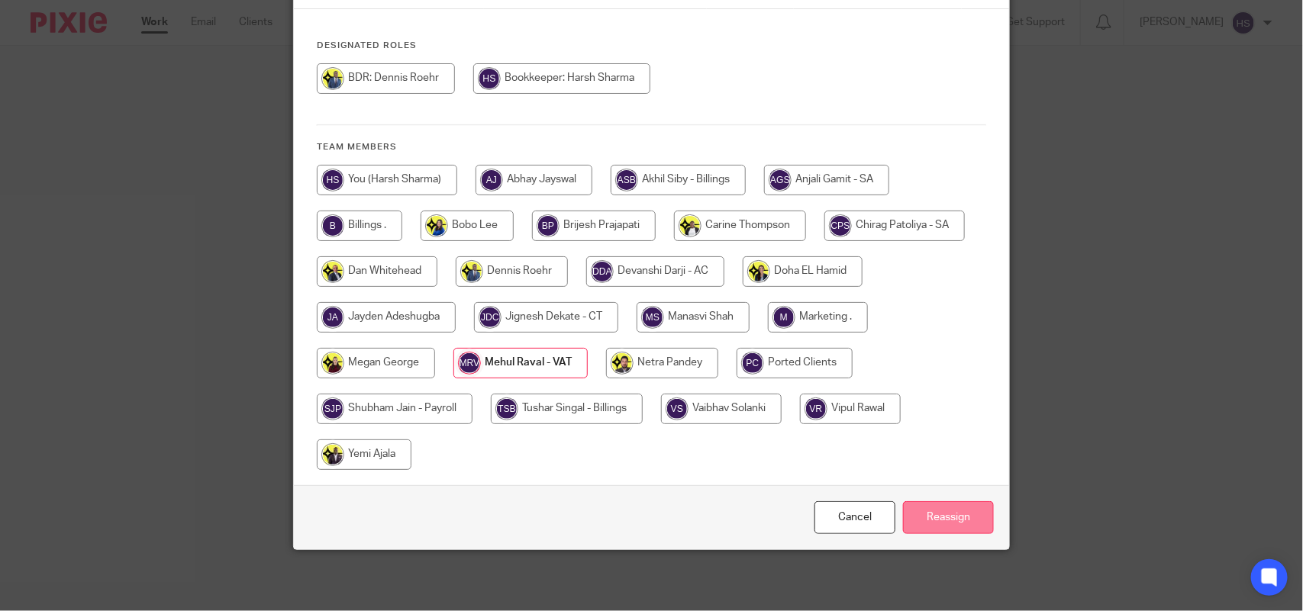
click at [952, 524] on input "Reassign" at bounding box center [948, 517] width 91 height 33
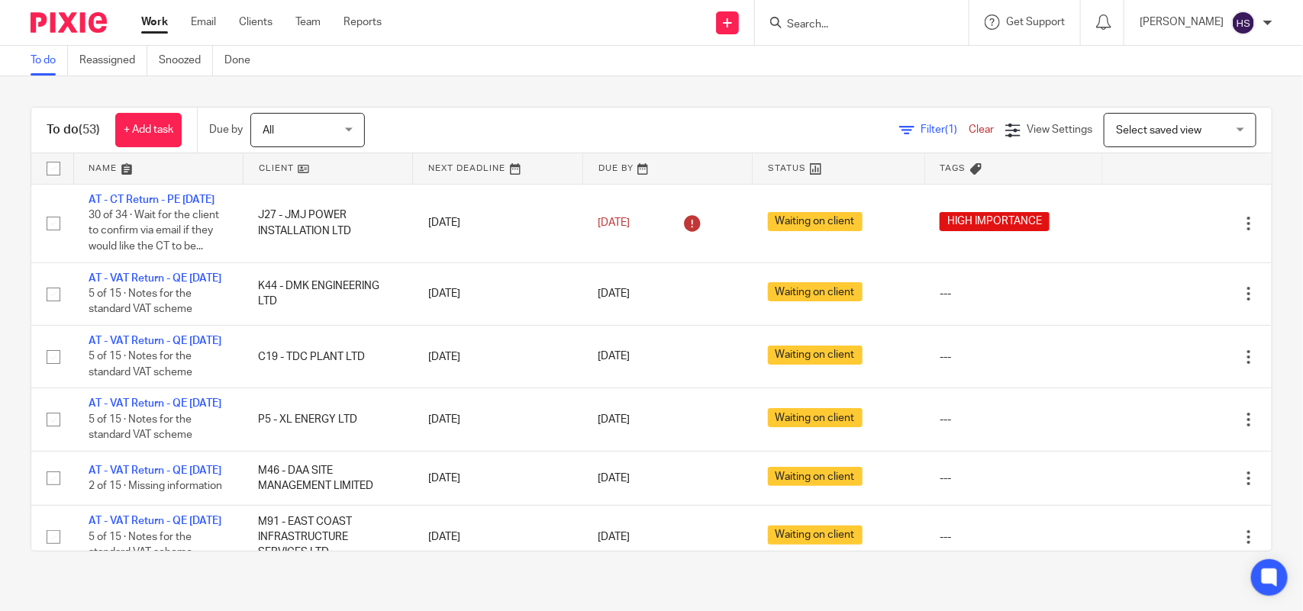
click at [157, 23] on link "Work" at bounding box center [154, 22] width 27 height 15
click at [153, 12] on div "Work Email Clients Team Reports Work Email Clients Team Reports Settings" at bounding box center [265, 22] width 279 height 45
click at [147, 15] on link "Work" at bounding box center [154, 22] width 27 height 15
